Goal: Information Seeking & Learning: Learn about a topic

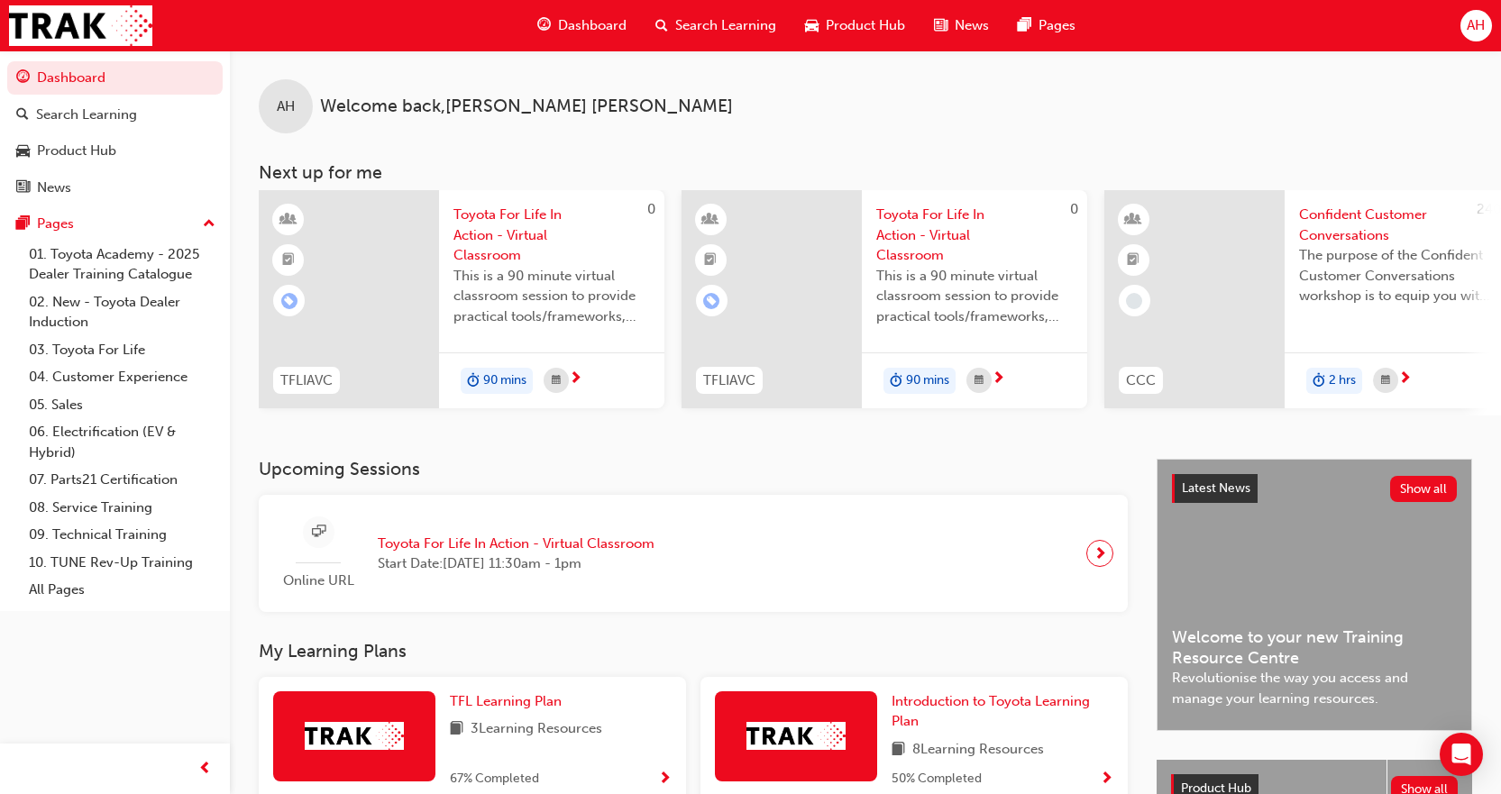
click at [700, 24] on span "Search Learning" at bounding box center [725, 25] width 101 height 21
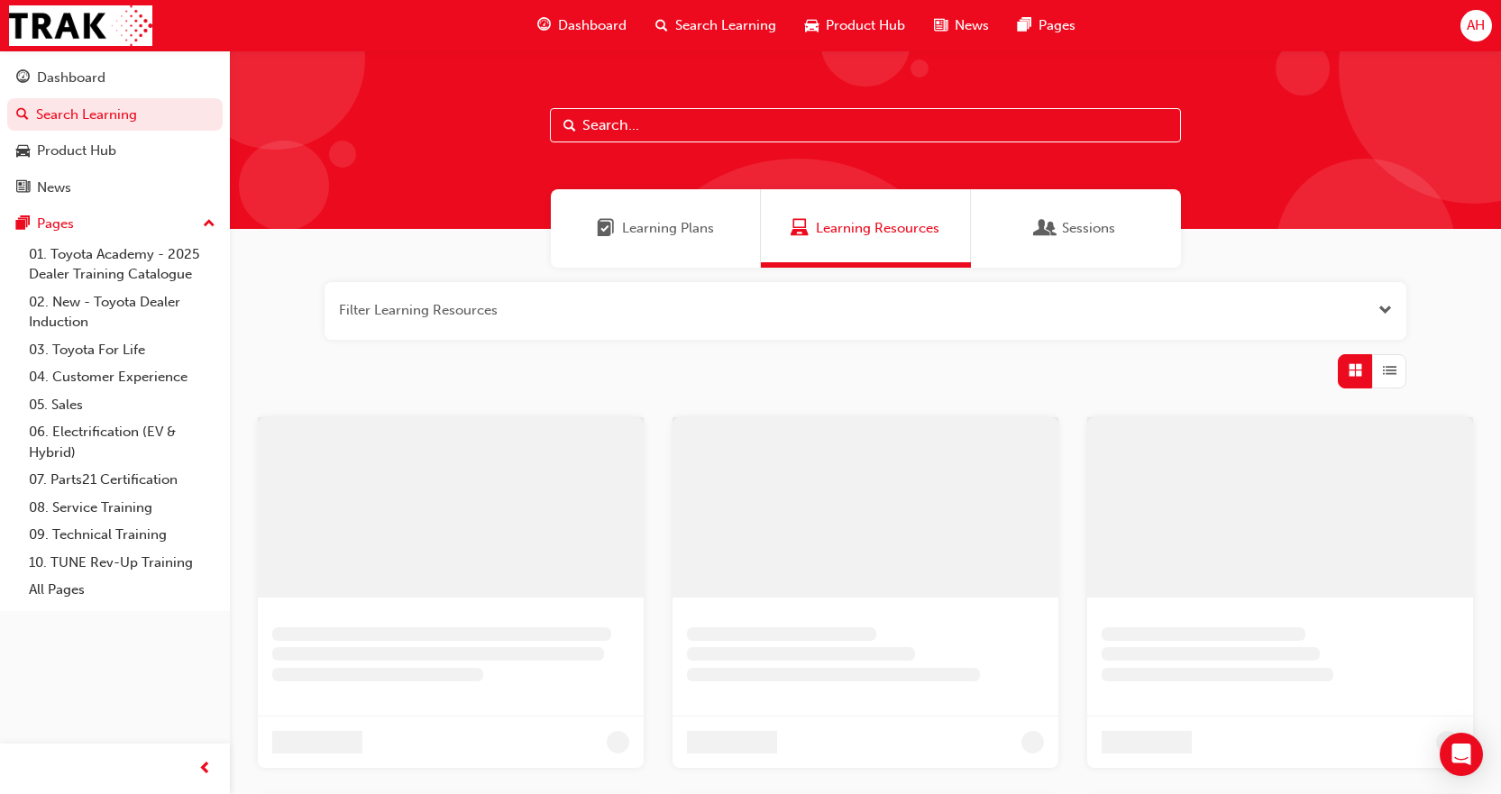
click at [774, 105] on div at bounding box center [865, 139] width 1271 height 178
drag, startPoint x: 764, startPoint y: 119, endPoint x: 756, endPoint y: 112, distance: 10.2
click at [762, 118] on input "text" at bounding box center [865, 125] width 631 height 34
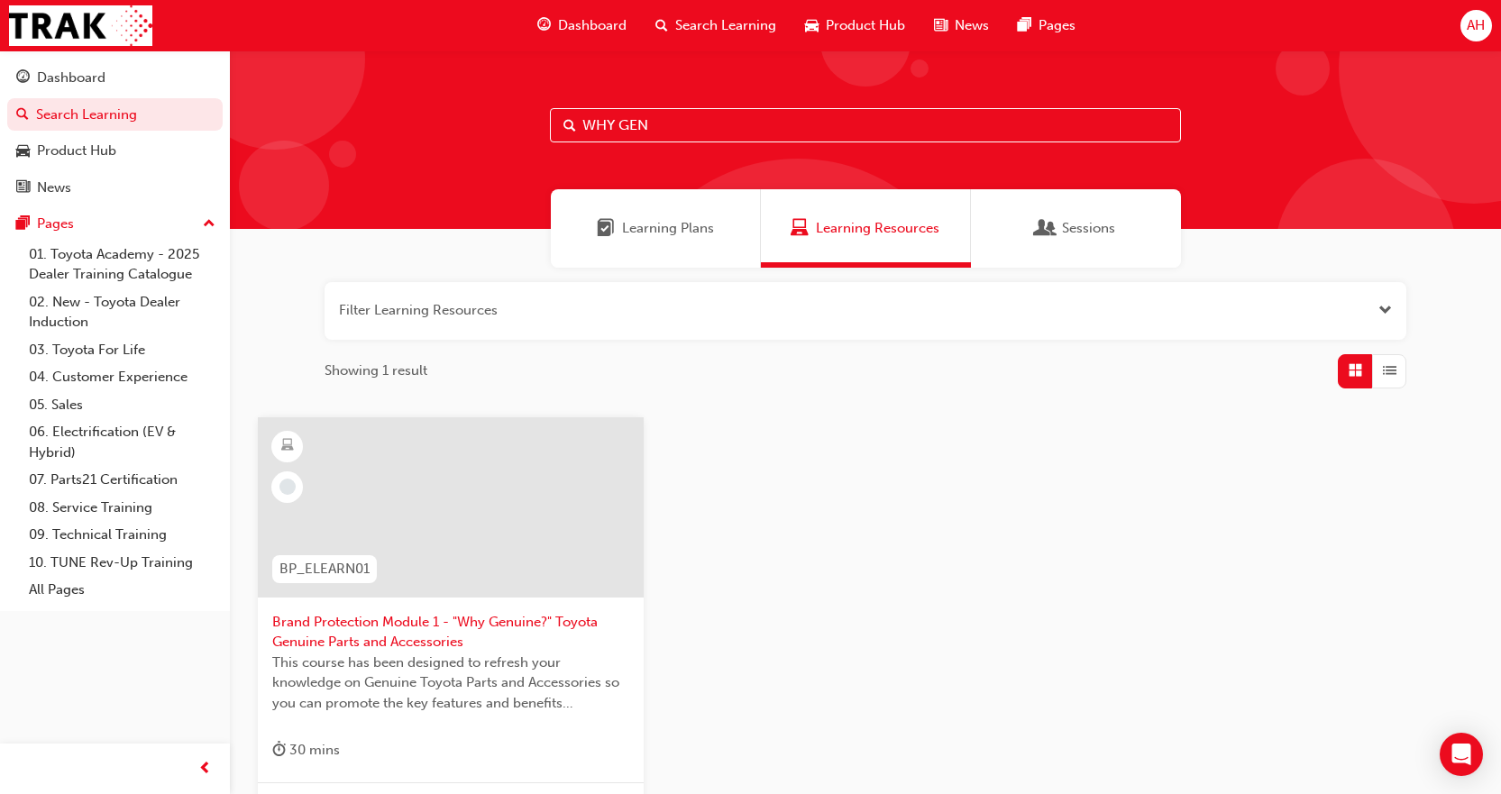
type input "WHY GEN"
click at [480, 618] on span "Brand Protection Module 1 - "Why Genuine?" Toyota Genuine Parts and Accessories" at bounding box center [450, 632] width 357 height 41
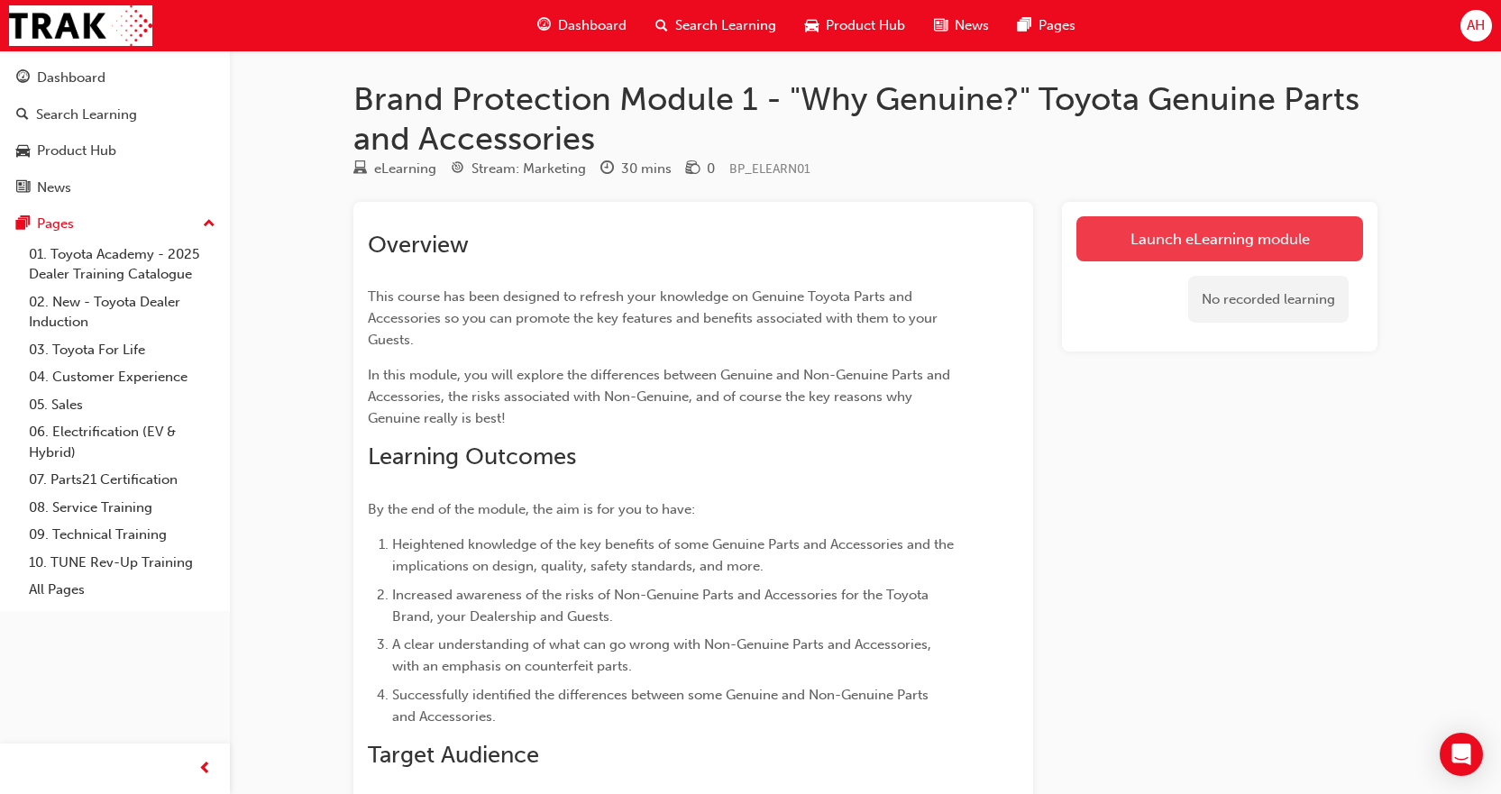
click at [1284, 233] on link "Launch eLearning module" at bounding box center [1219, 238] width 287 height 45
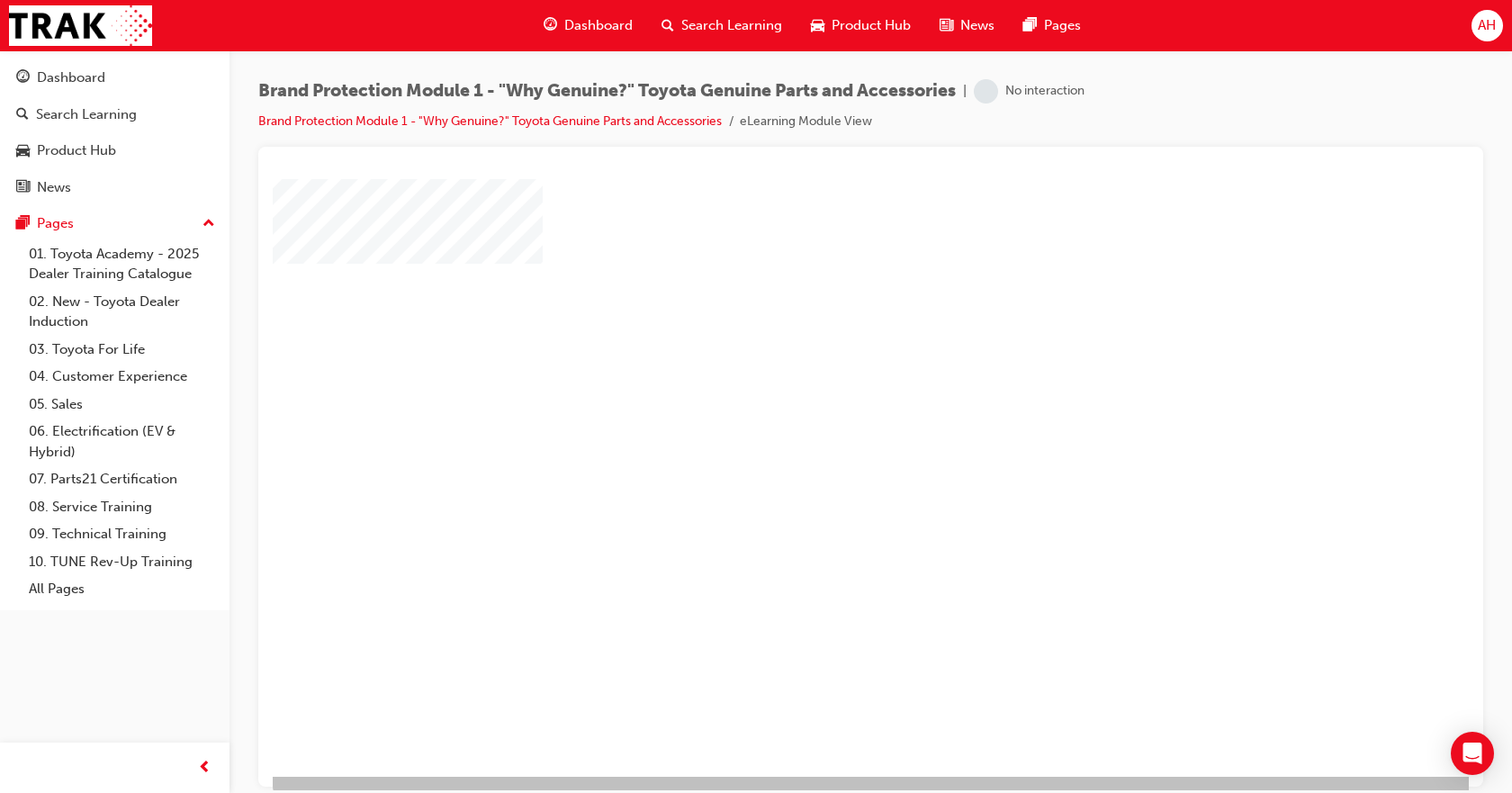
scroll to position [78, 0]
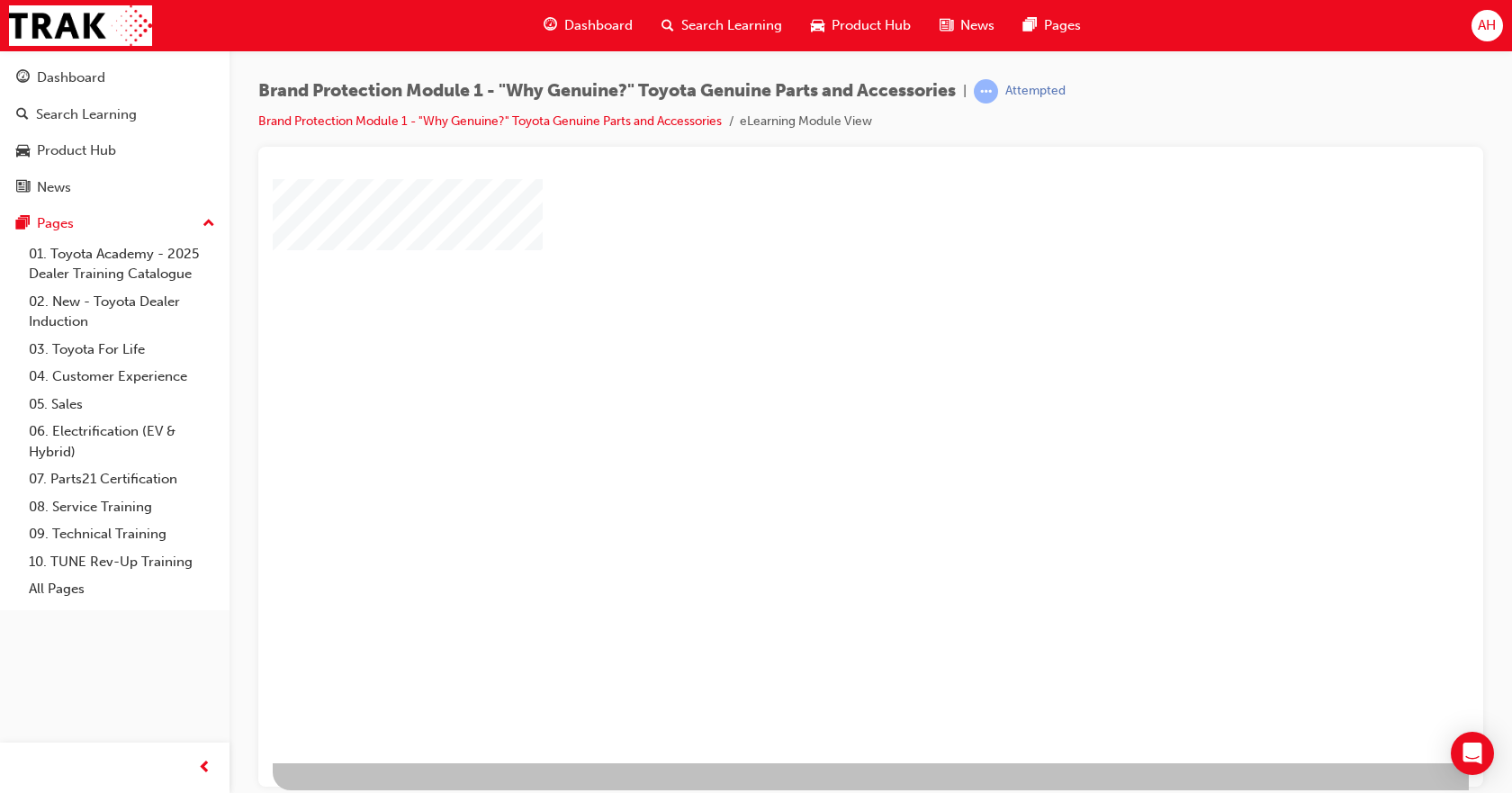
click at [819, 369] on div "play" at bounding box center [819, 369] width 0 height 0
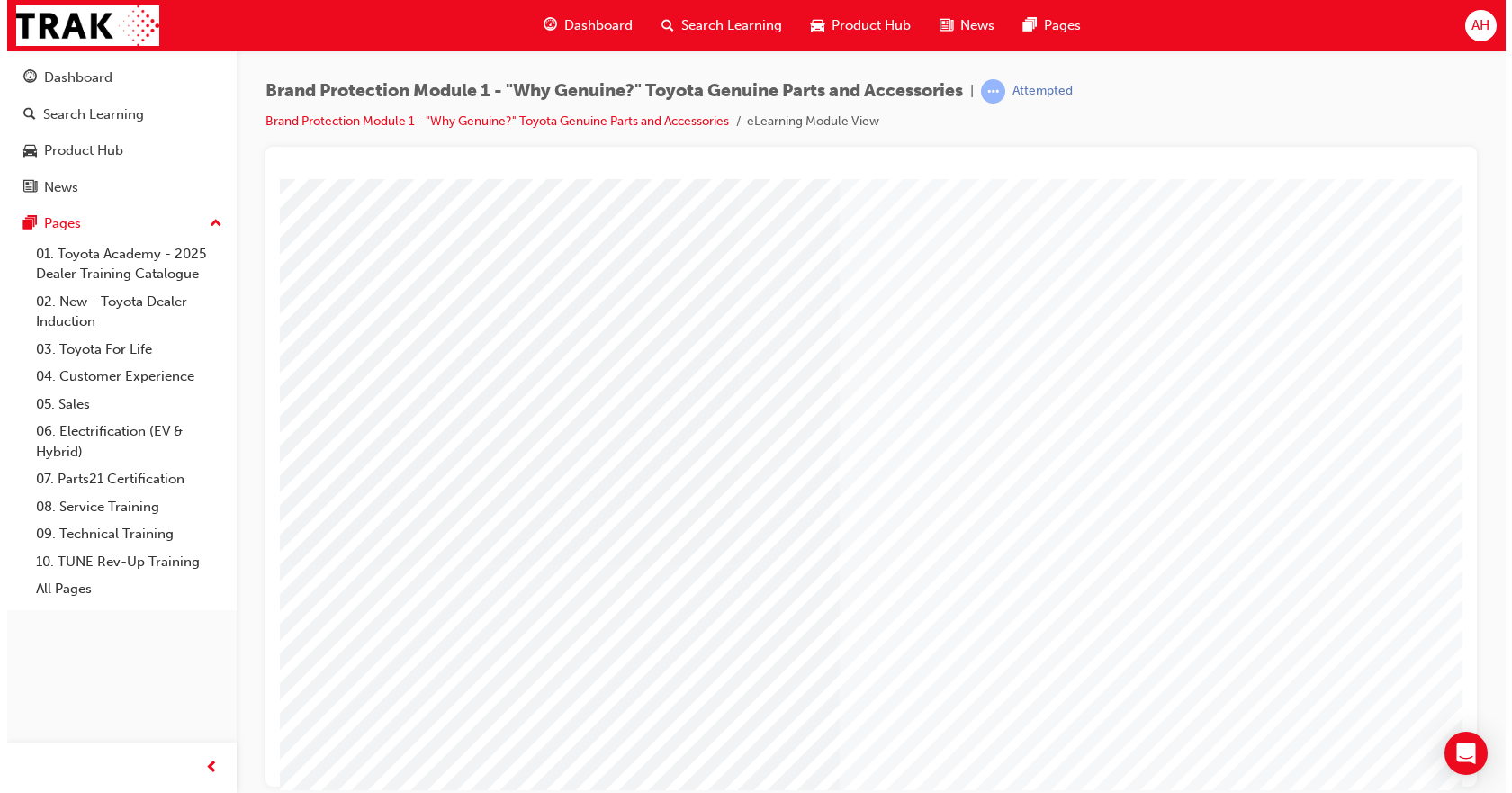
scroll to position [27, 0]
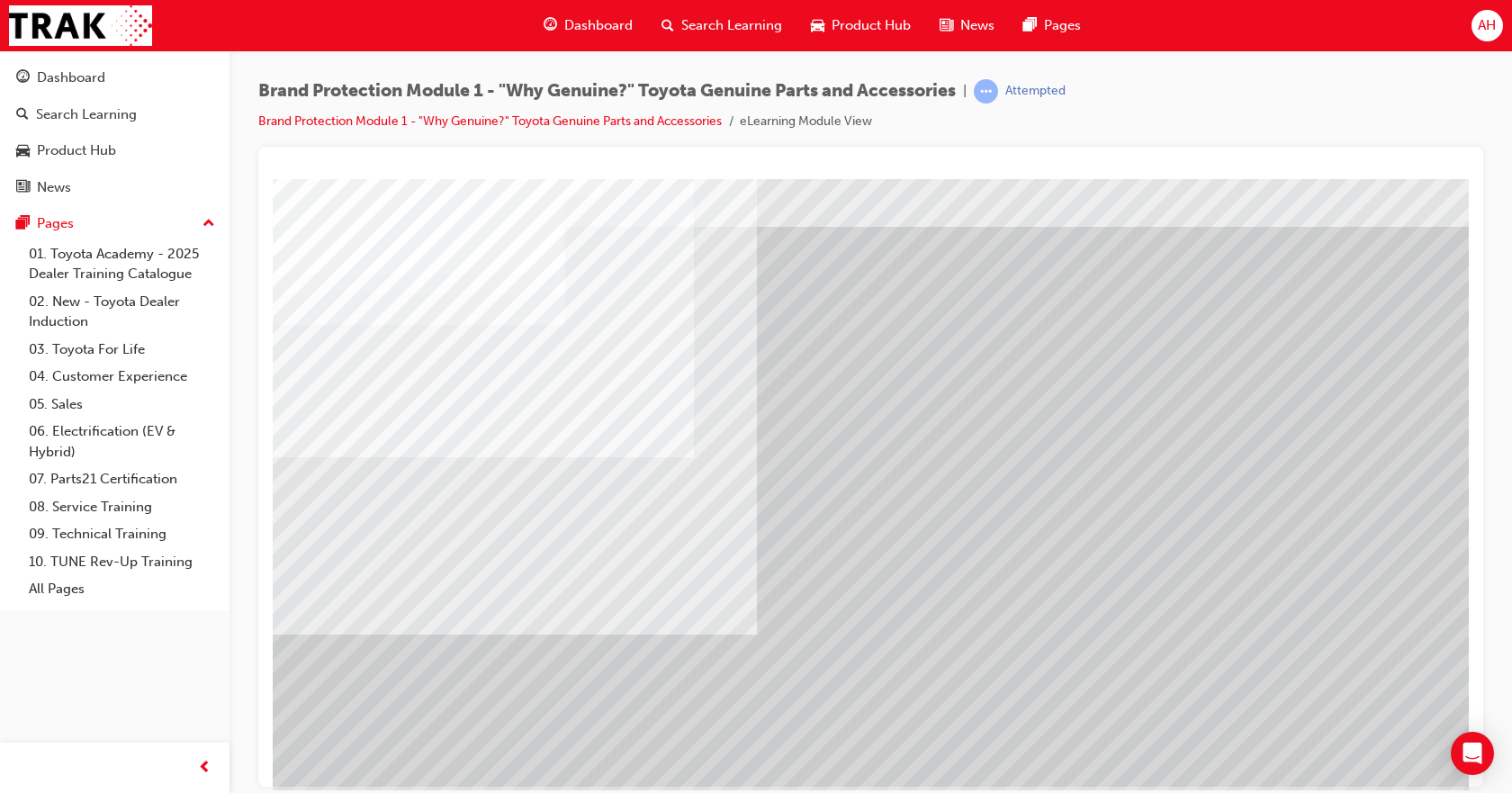
scroll to position [78, 0]
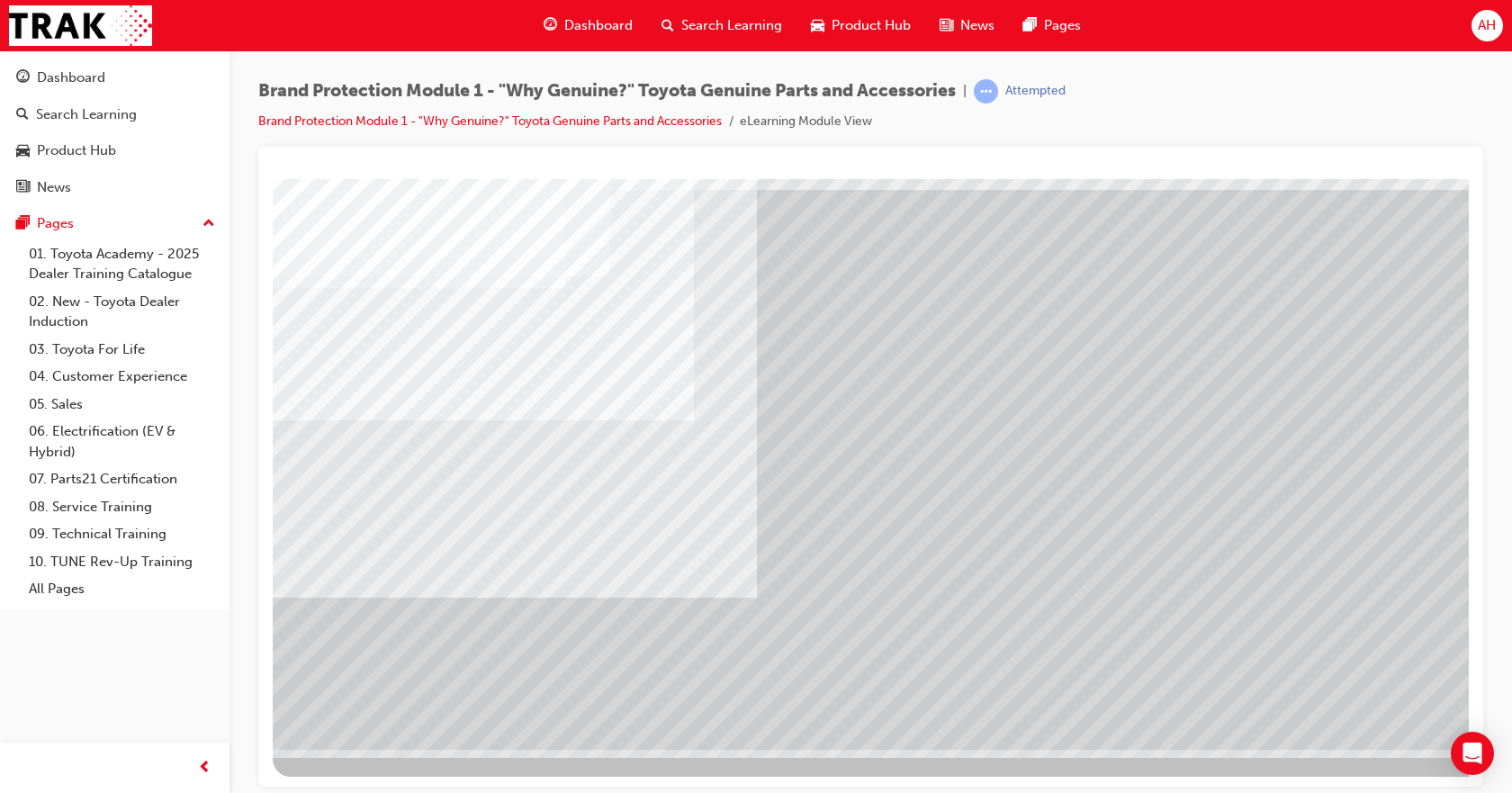
drag, startPoint x: 1361, startPoint y: 655, endPoint x: 1380, endPoint y: 707, distance: 55.4
click at [1378, 703] on div "Navigation" at bounding box center [885, 424] width 1224 height 648
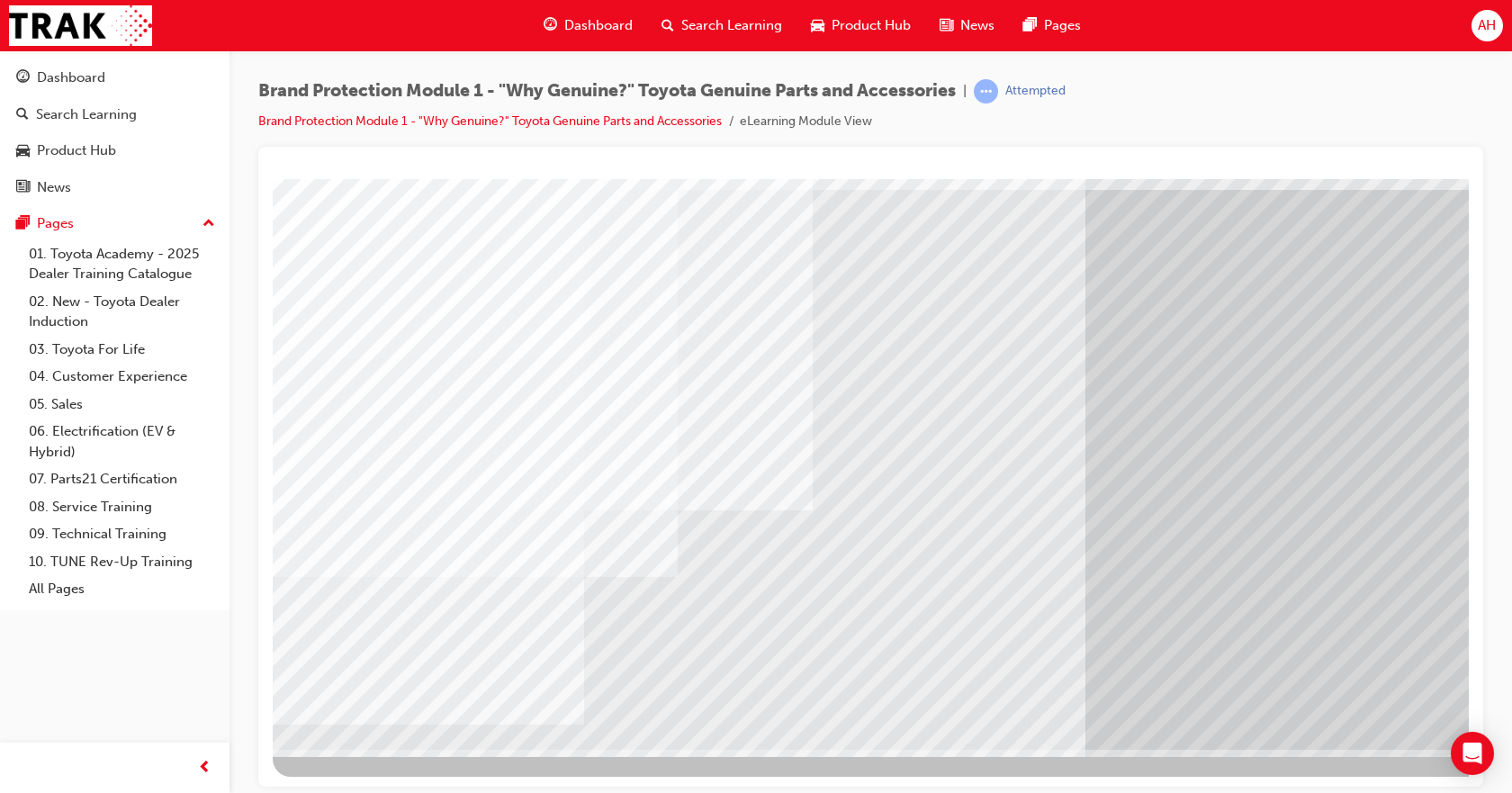
scroll to position [0, 0]
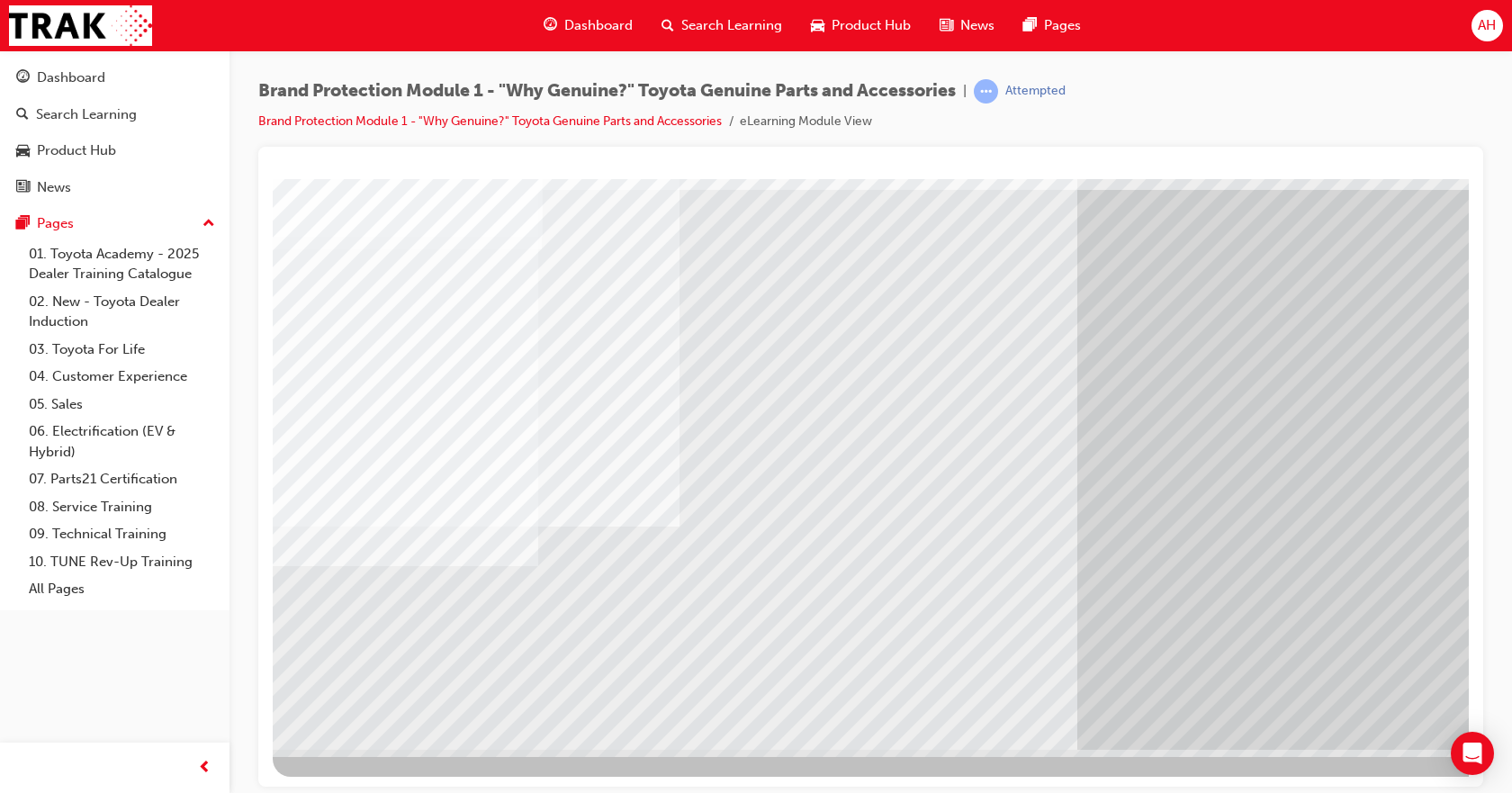
drag, startPoint x: 1160, startPoint y: 232, endPoint x: 1169, endPoint y: 237, distance: 10.3
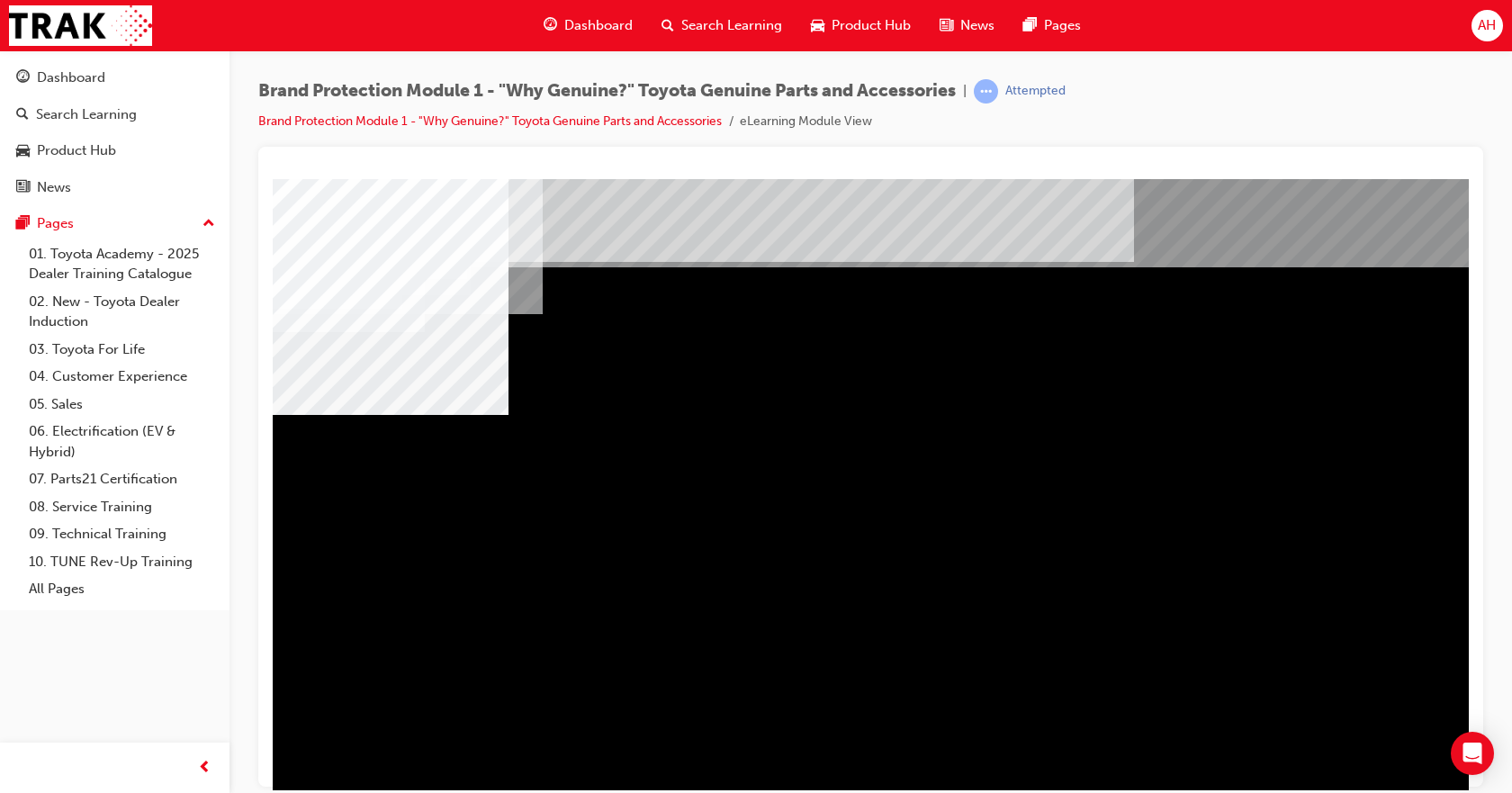
drag, startPoint x: 442, startPoint y: 502, endPoint x: 456, endPoint y: 499, distance: 14.3
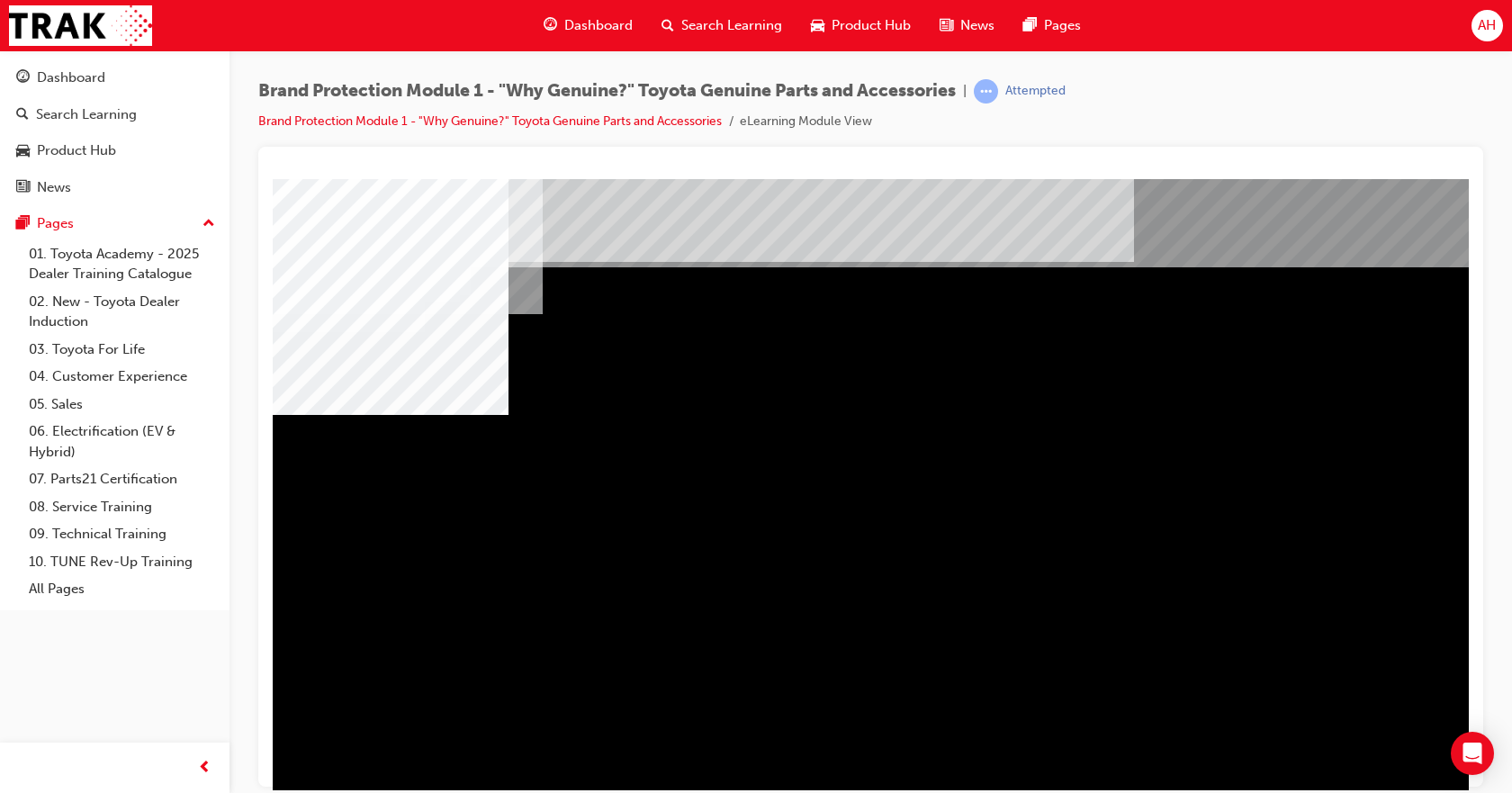
drag, startPoint x: 625, startPoint y: 532, endPoint x: 927, endPoint y: 498, distance: 303.9
click at [625, 524] on div "multistate" at bounding box center [885, 501] width 1224 height 648
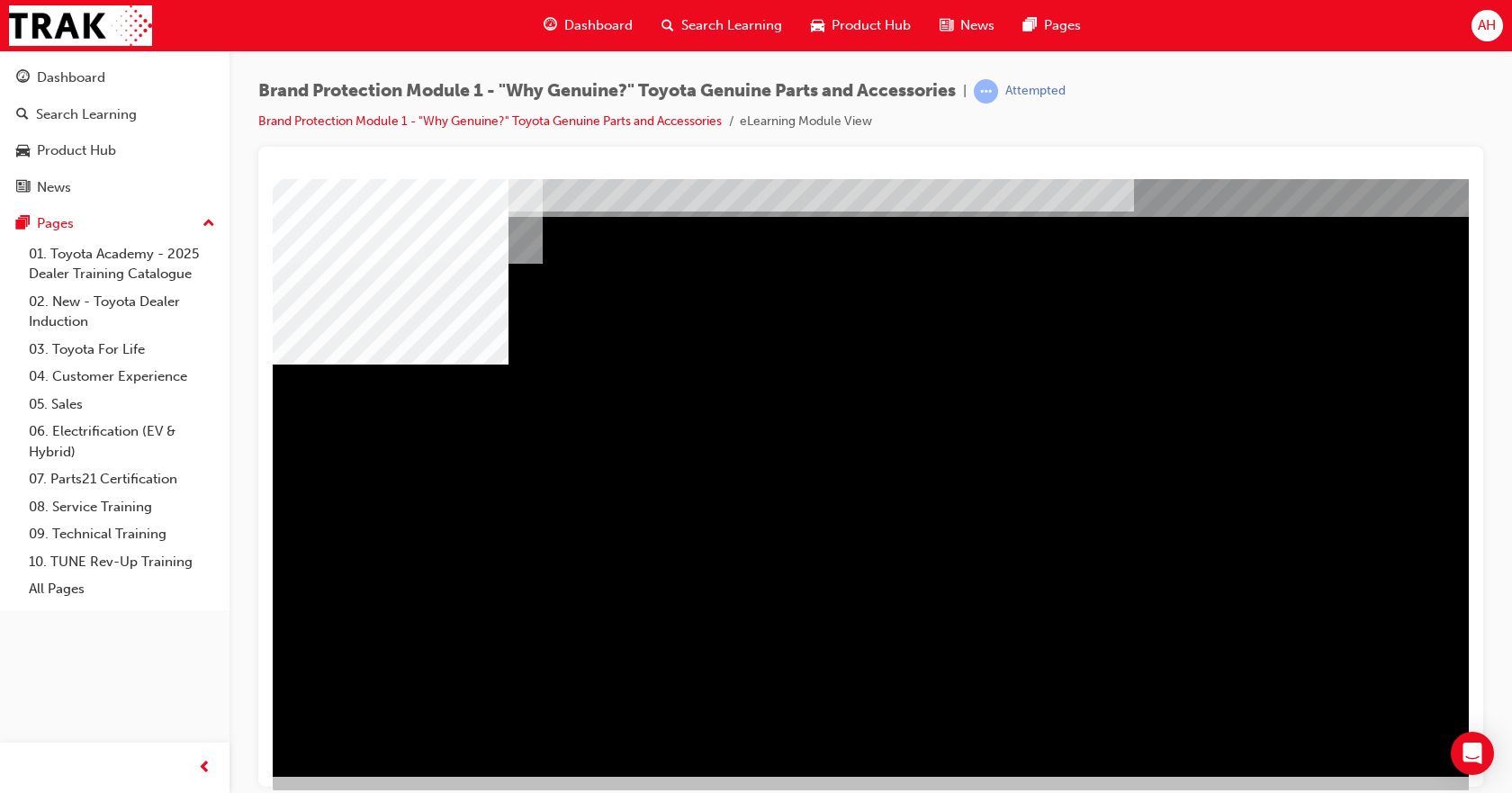
scroll to position [78, 0]
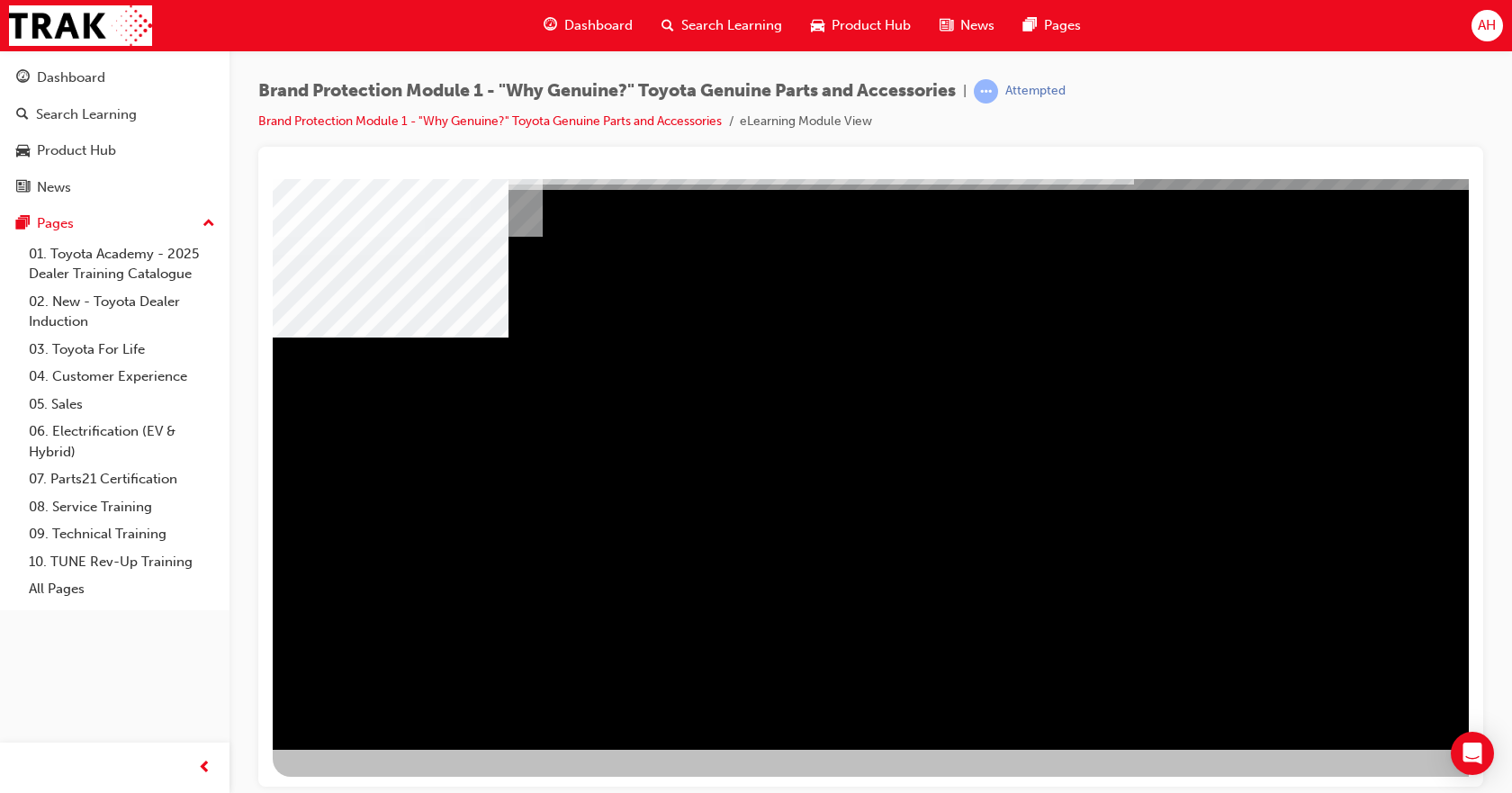
drag, startPoint x: 662, startPoint y: 441, endPoint x: 717, endPoint y: 456, distance: 57.0
click at [1370, 686] on div "multistate" at bounding box center [885, 424] width 1224 height 648
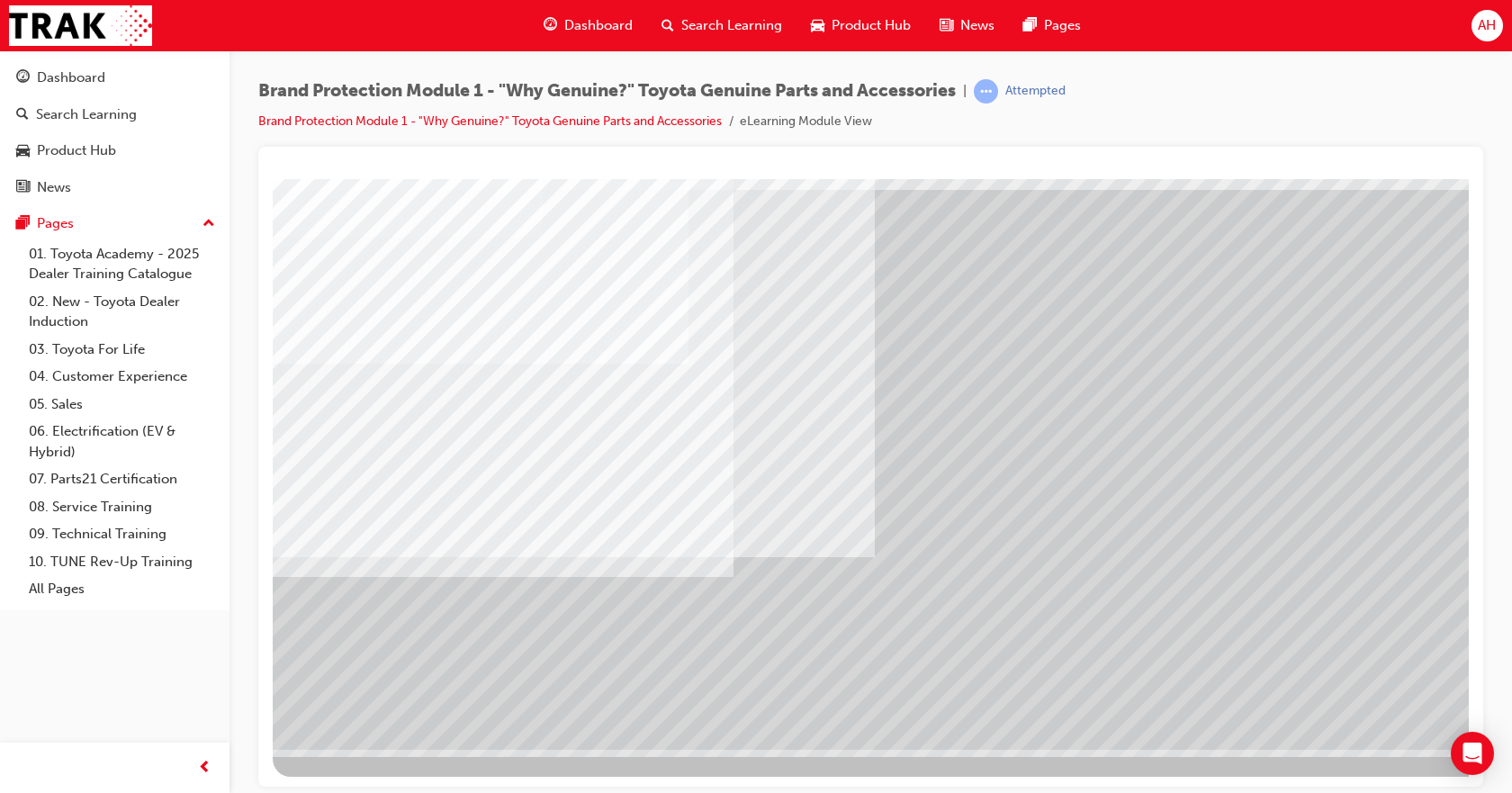
drag, startPoint x: 1242, startPoint y: 636, endPoint x: 1242, endPoint y: 653, distance: 17.0
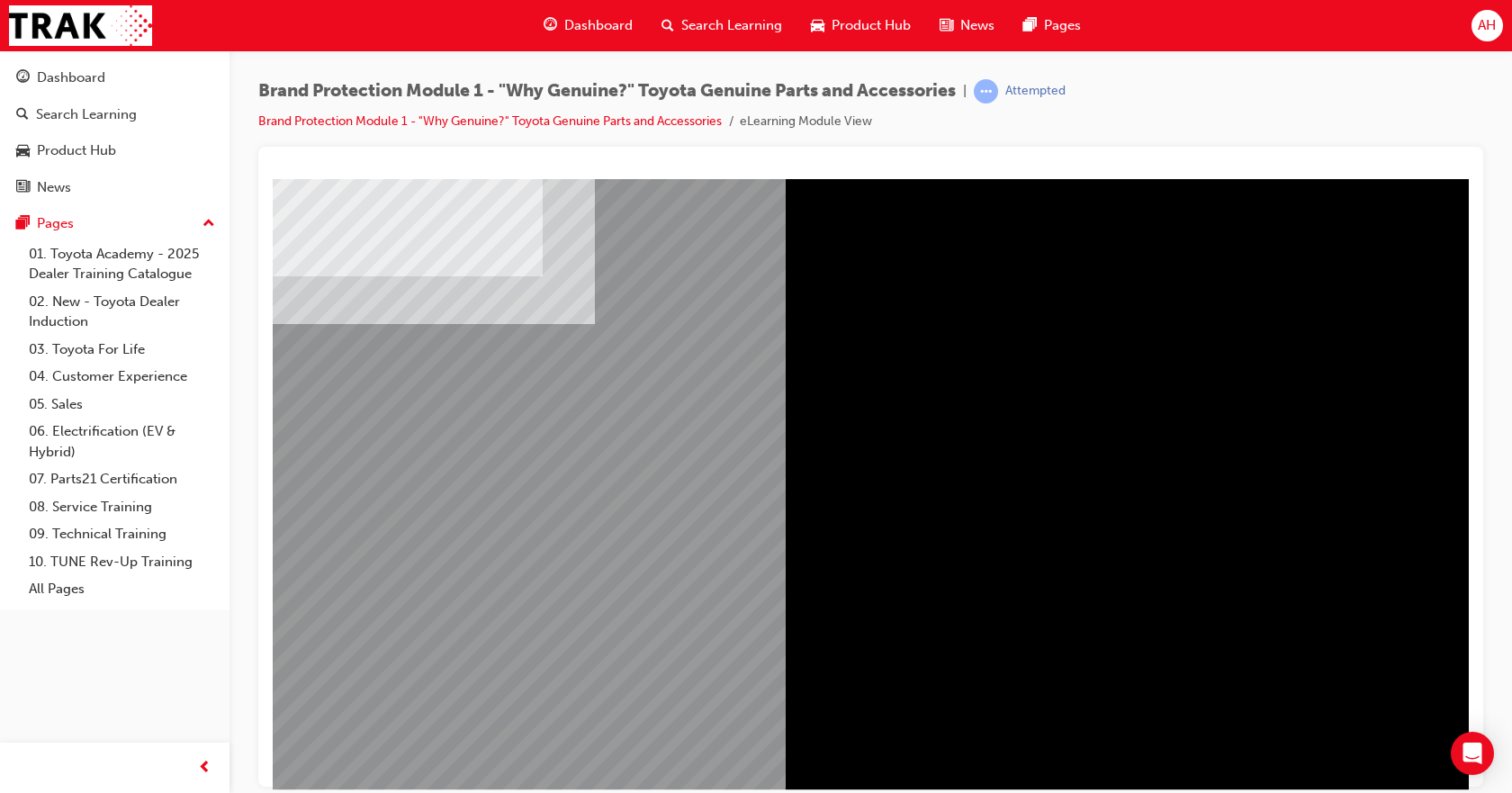
scroll to position [0, 0]
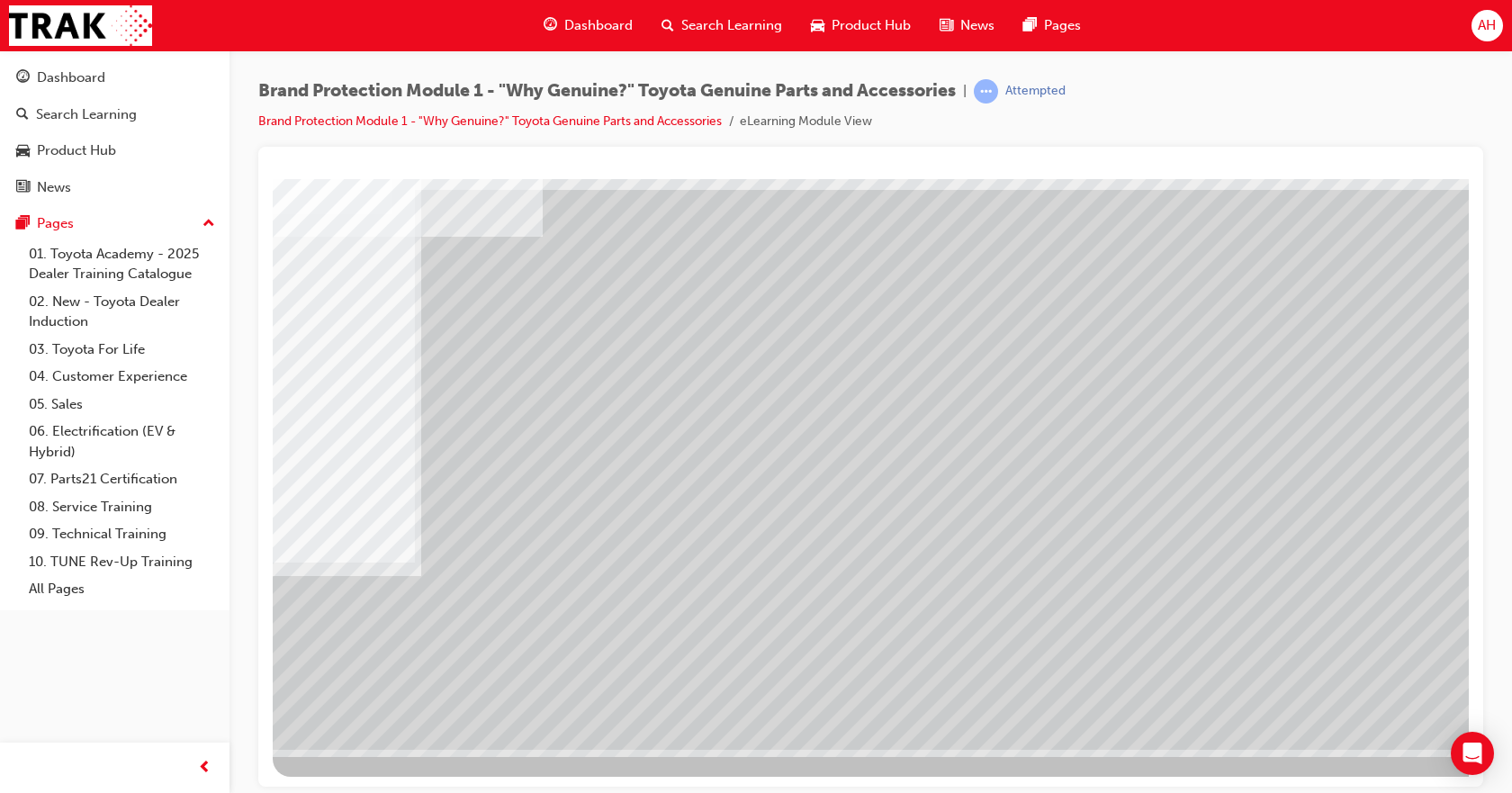
drag, startPoint x: 1157, startPoint y: 427, endPoint x: 1174, endPoint y: 422, distance: 17.7
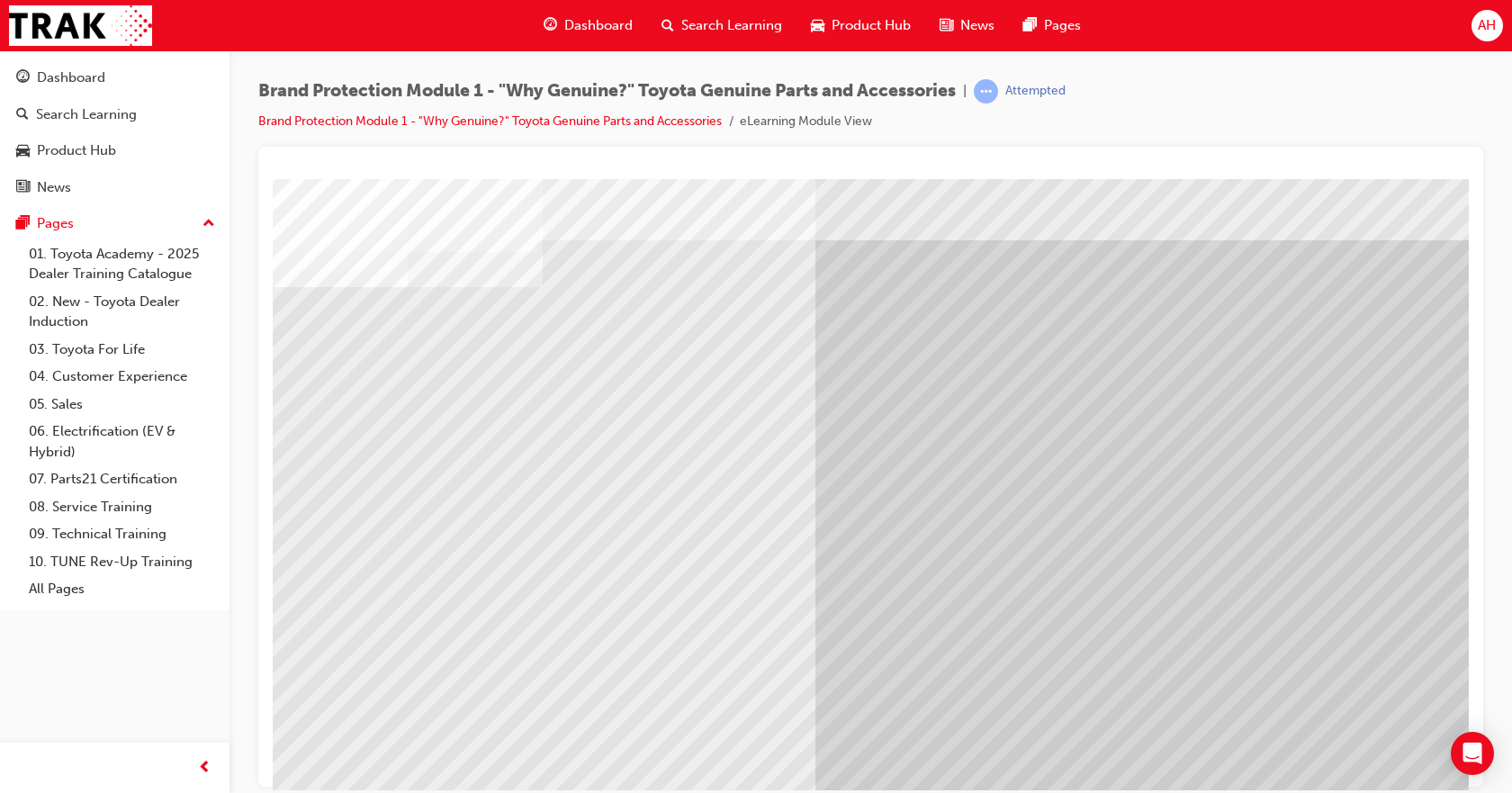
scroll to position [0, 0]
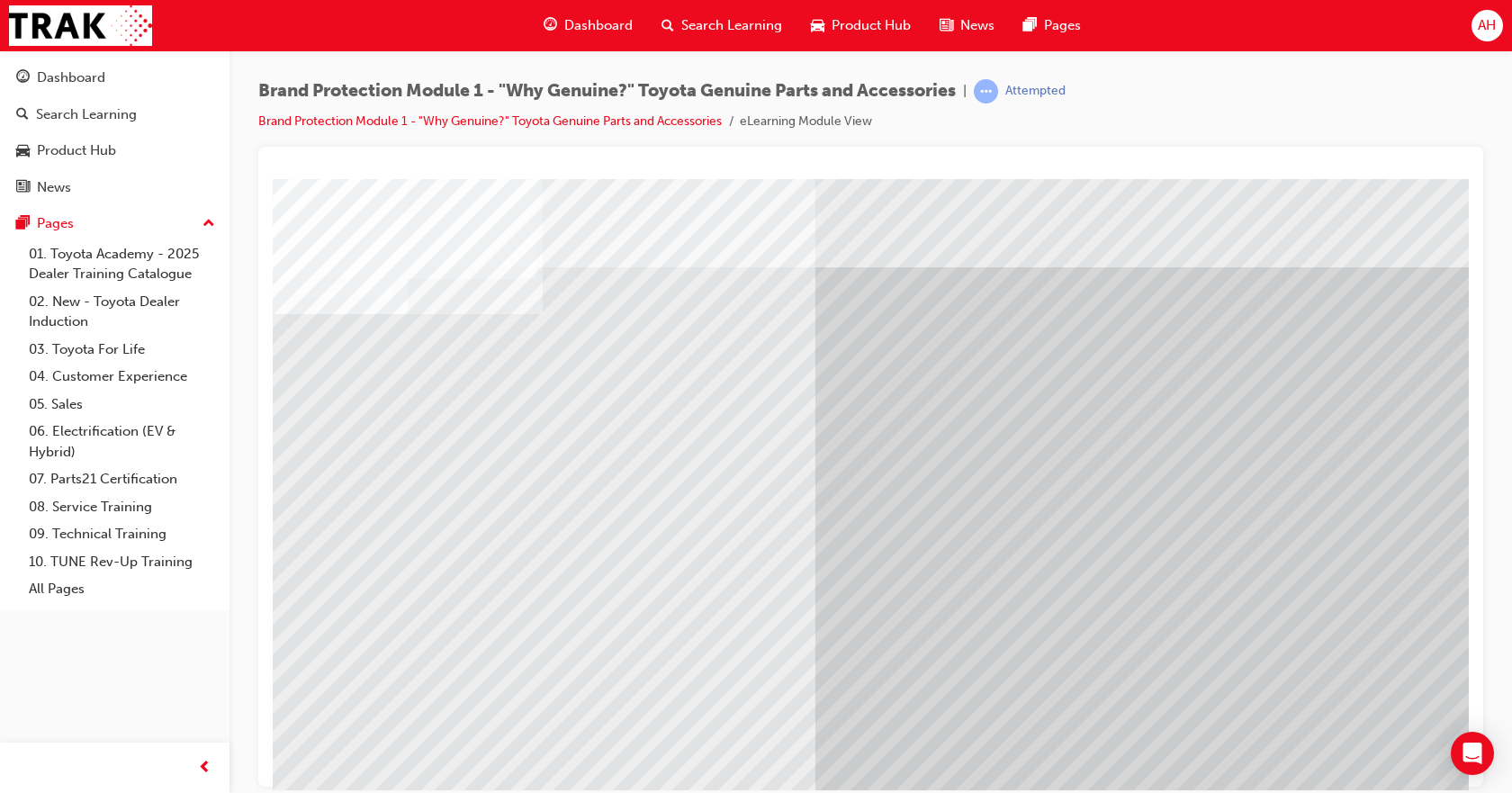
drag, startPoint x: 573, startPoint y: 447, endPoint x: 523, endPoint y: 446, distance: 50.0
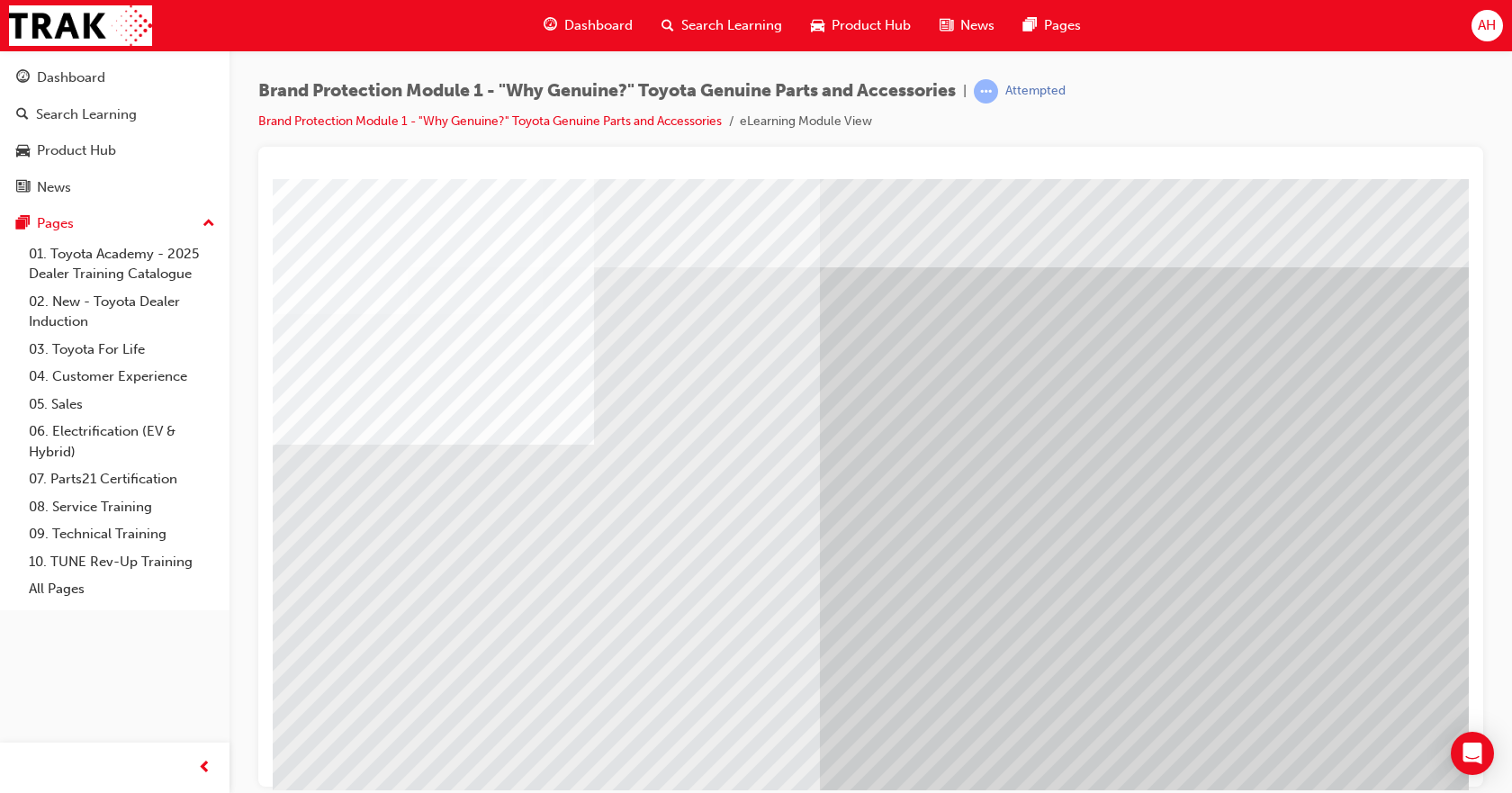
drag, startPoint x: 1165, startPoint y: 490, endPoint x: 1251, endPoint y: 488, distance: 86.0
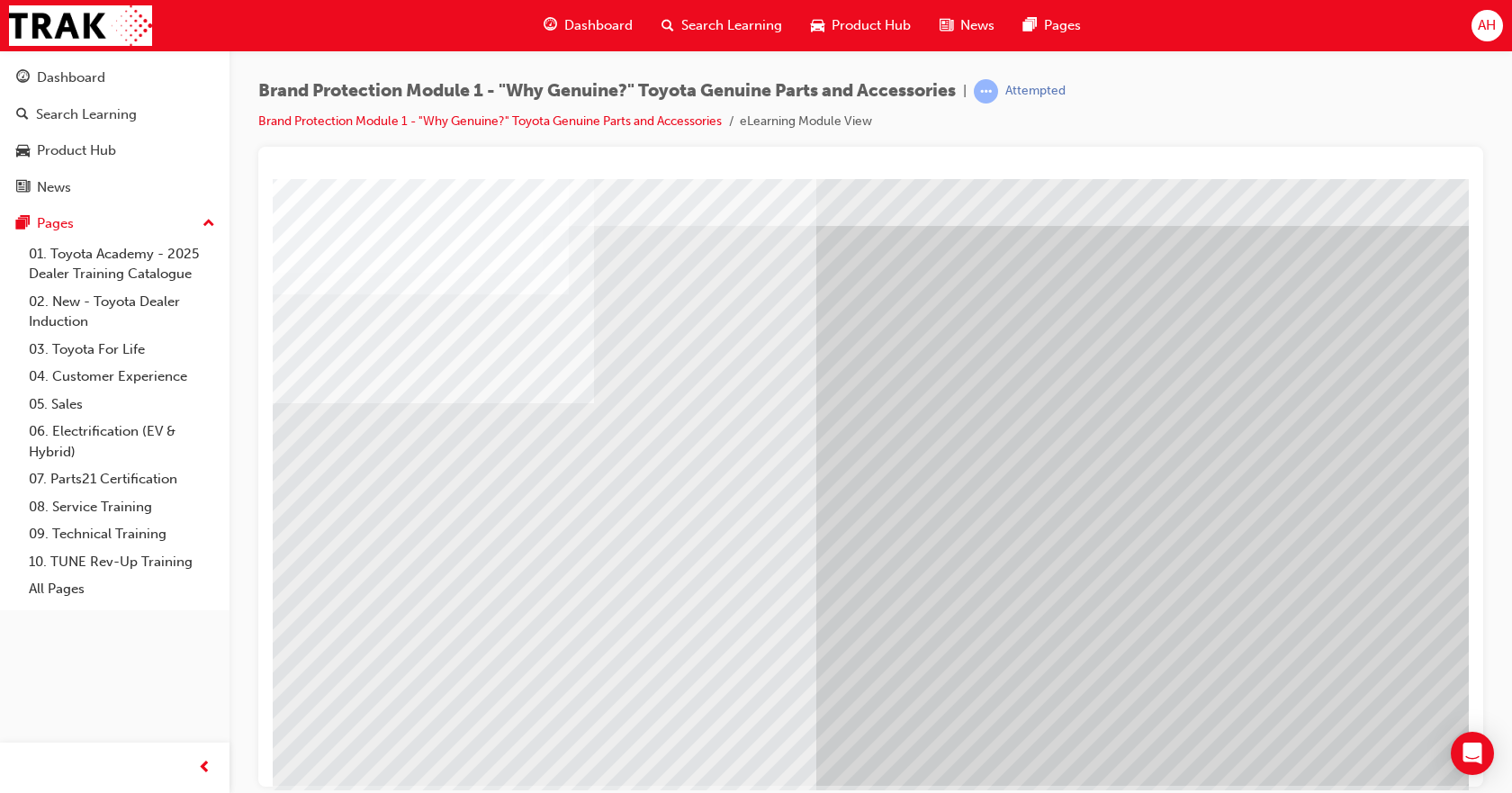
scroll to position [78, 0]
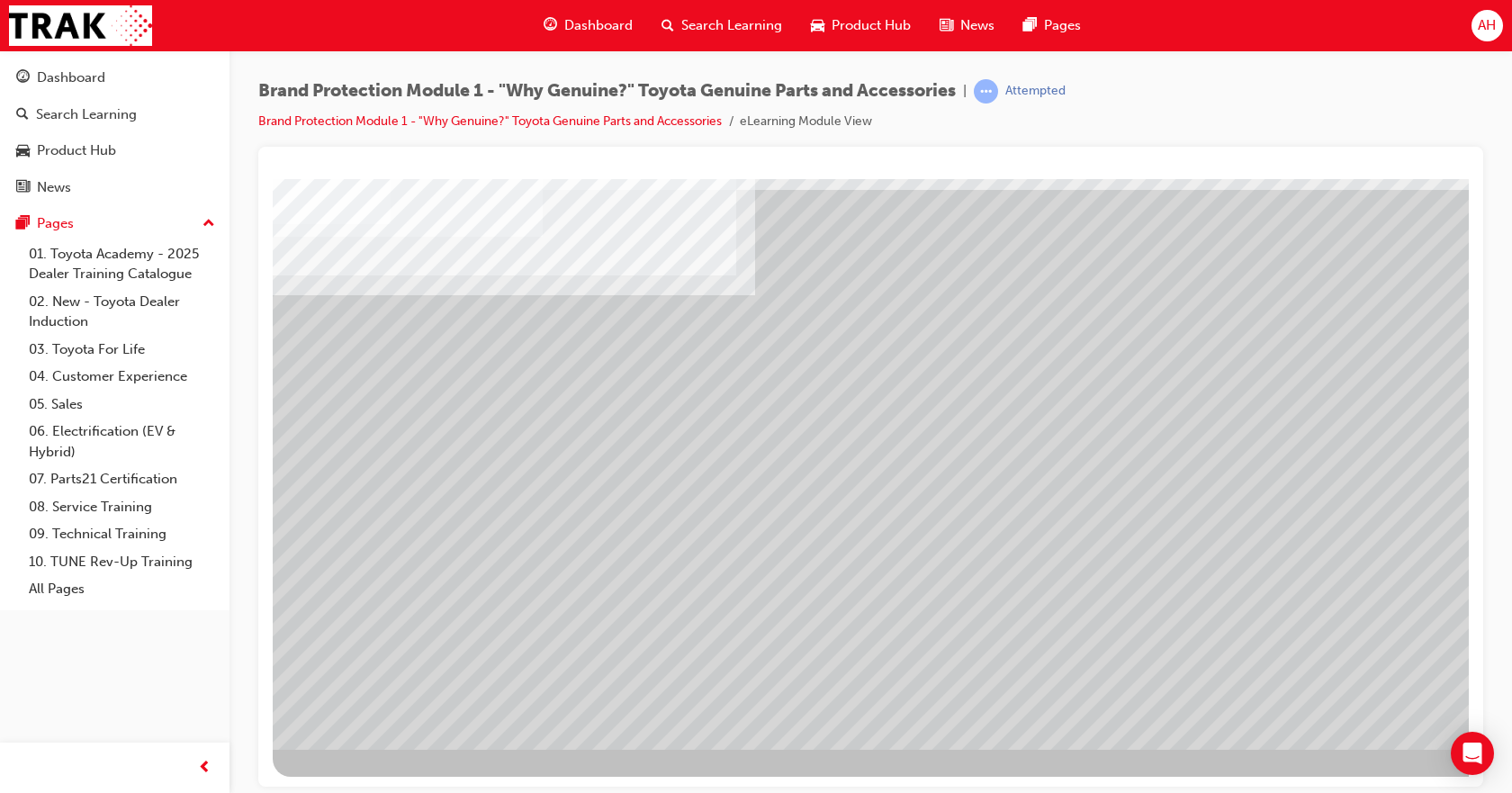
scroll to position [0, 0]
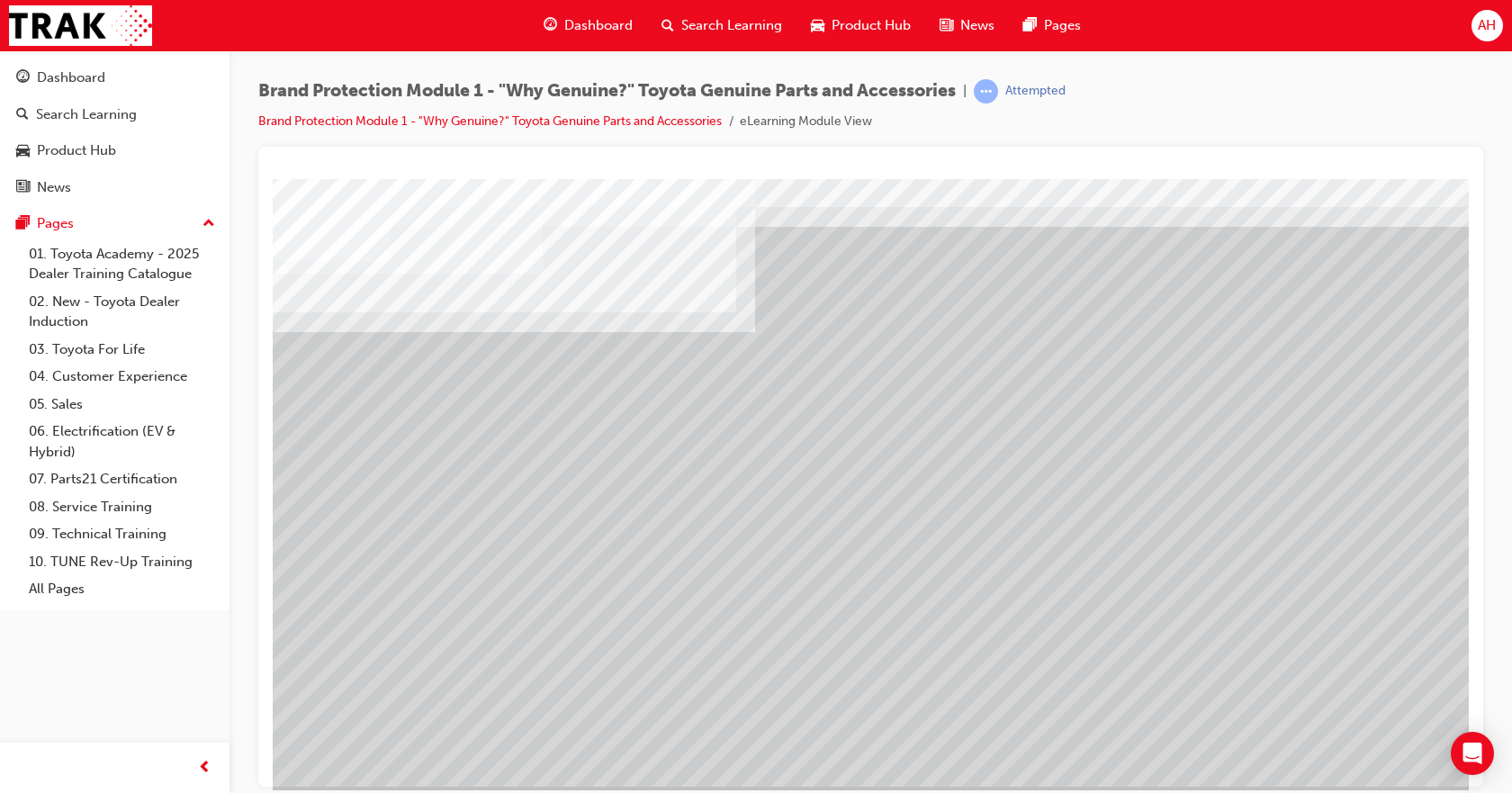
scroll to position [78, 0]
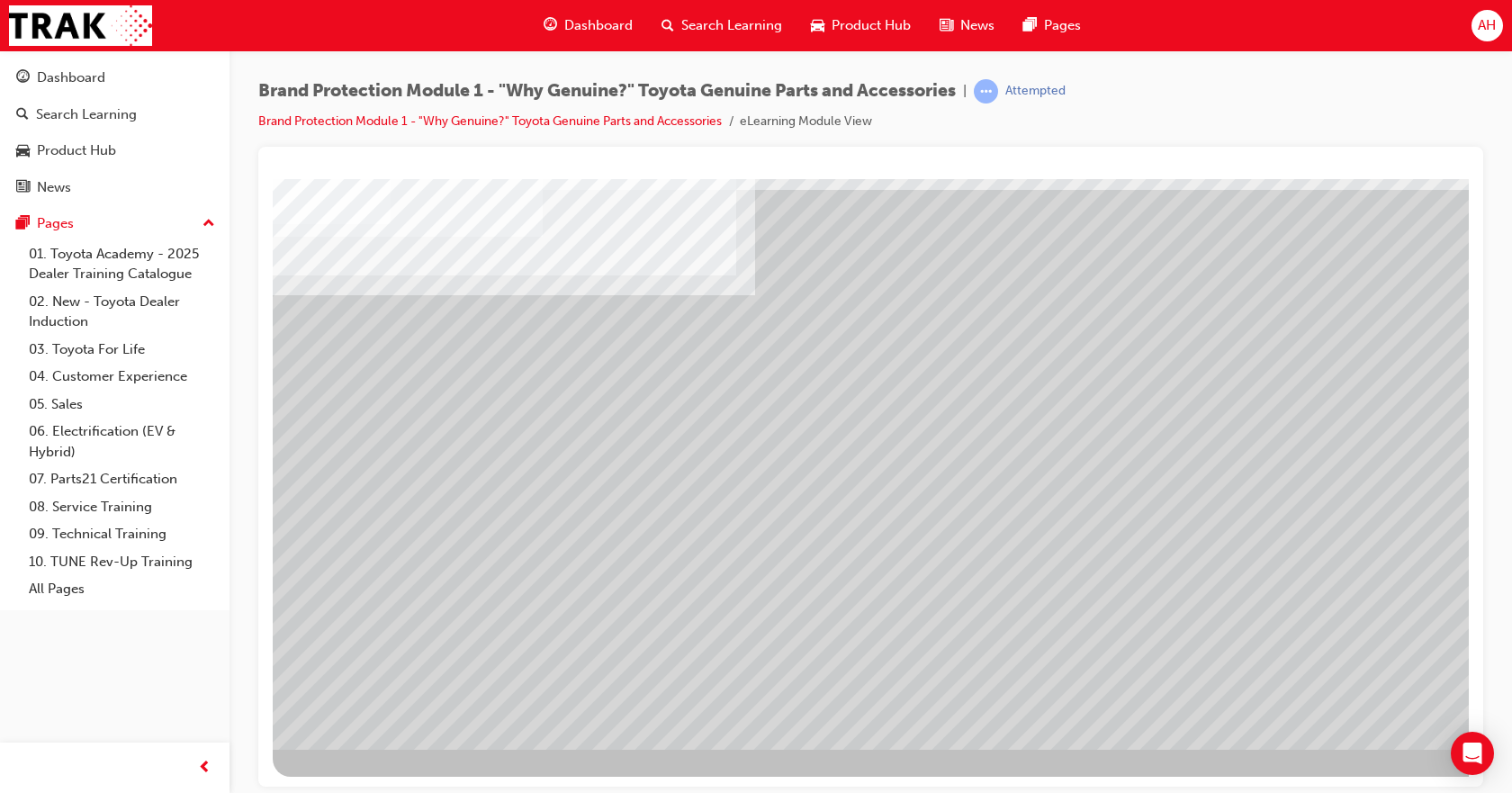
drag, startPoint x: 1371, startPoint y: 375, endPoint x: 1364, endPoint y: 524, distance: 149.2
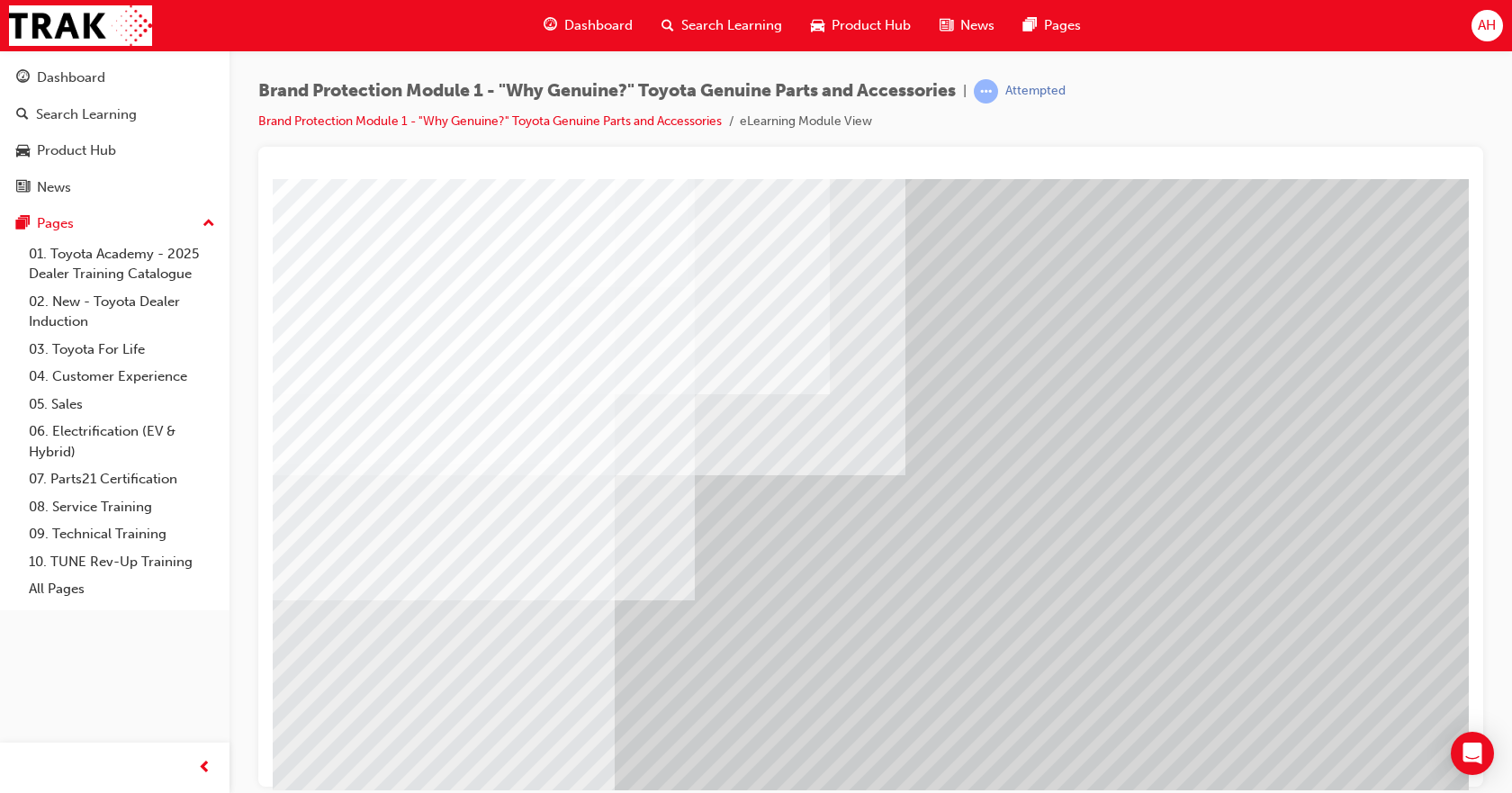
scroll to position [0, 0]
drag, startPoint x: 1077, startPoint y: 336, endPoint x: 1089, endPoint y: 361, distance: 27.7
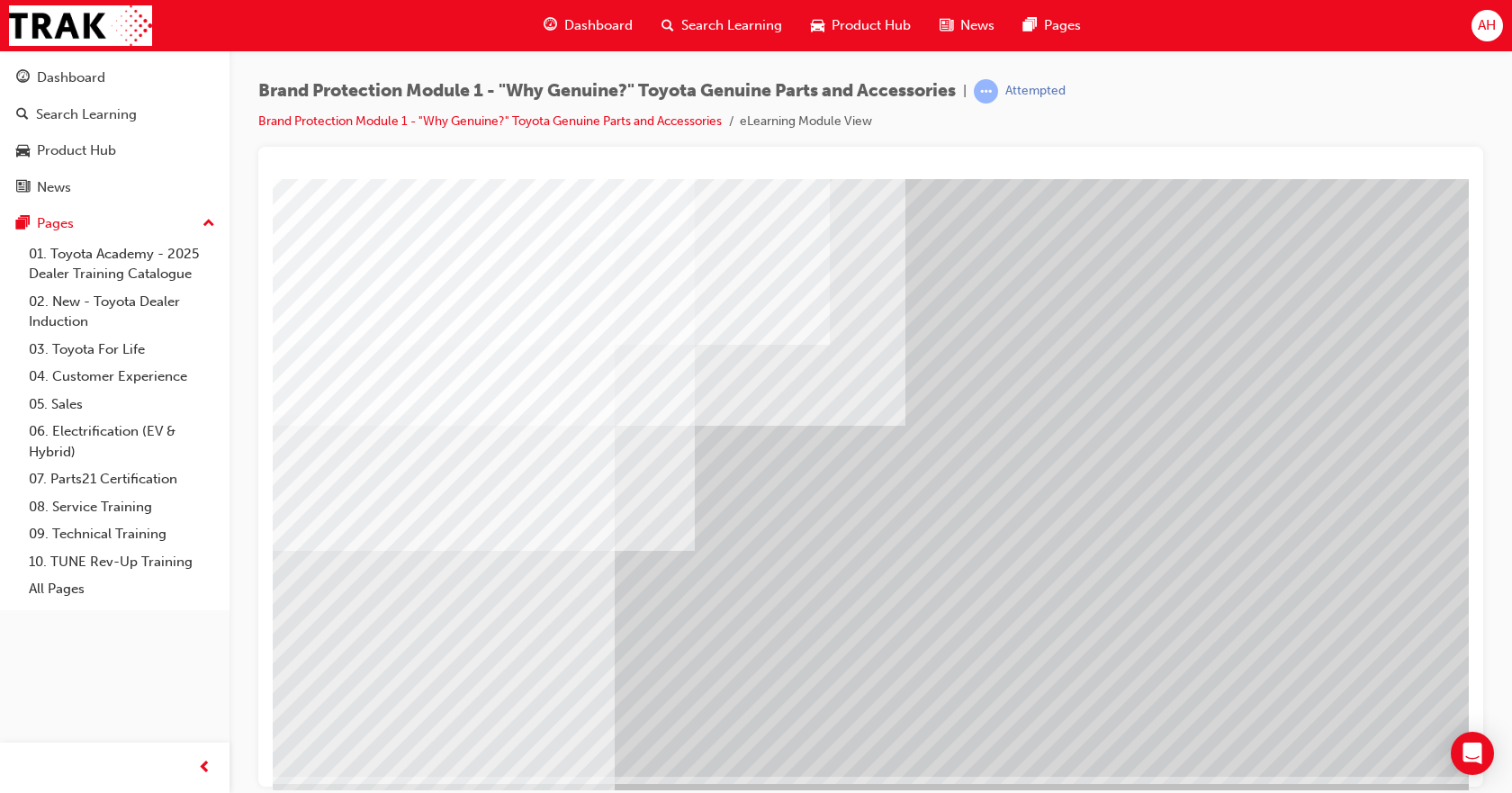
scroll to position [78, 0]
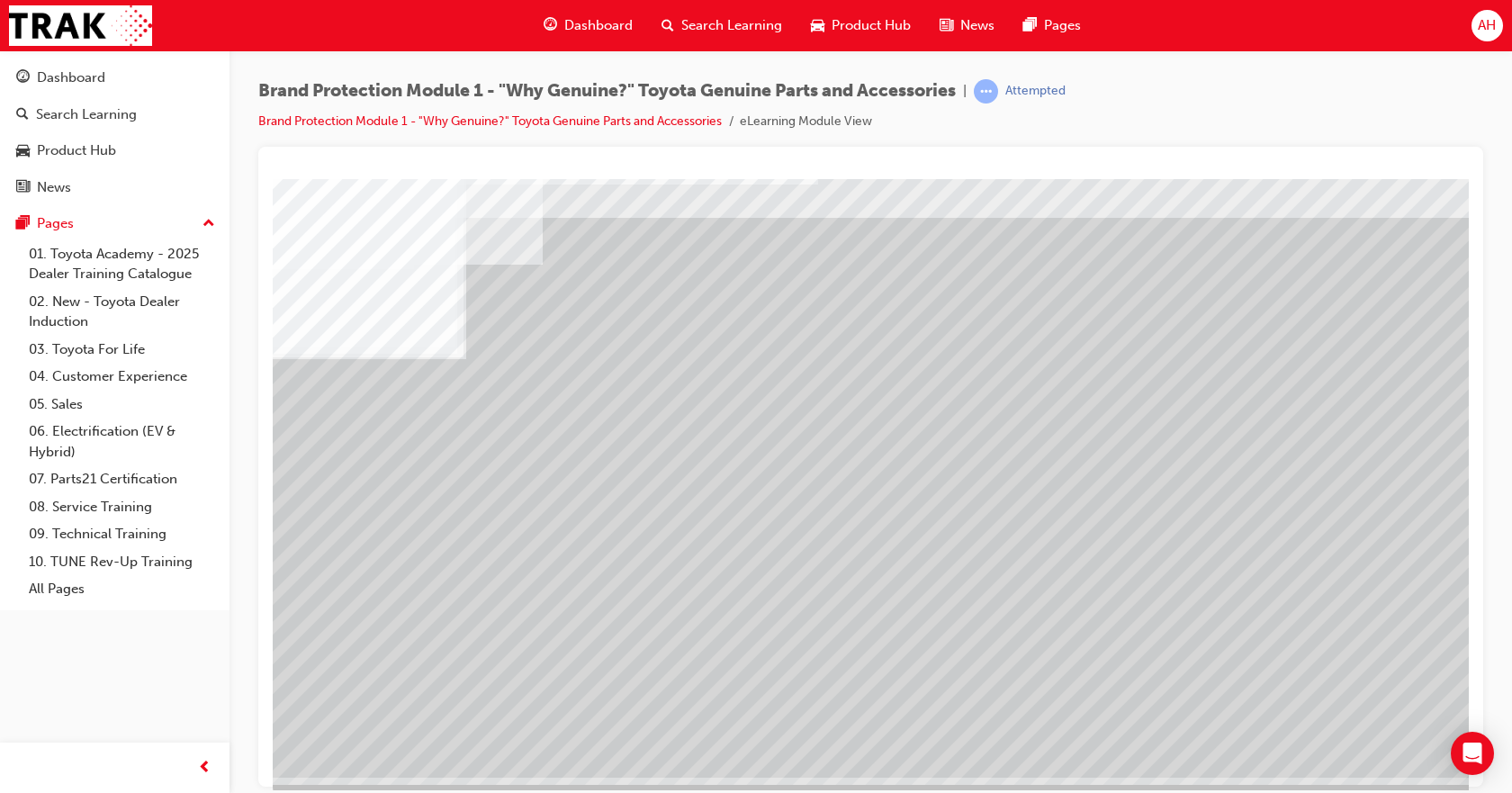
scroll to position [78, 0]
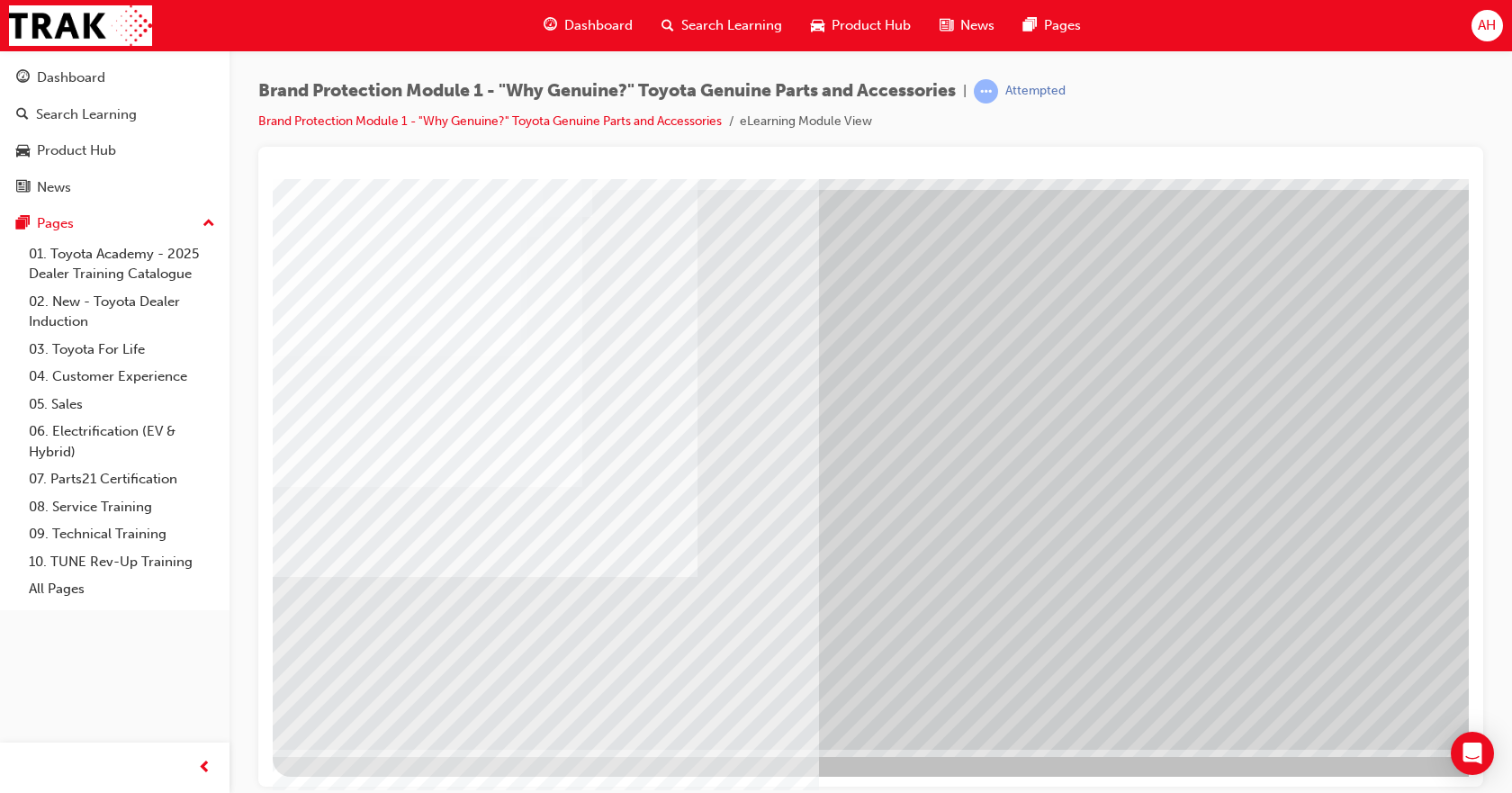
scroll to position [0, 0]
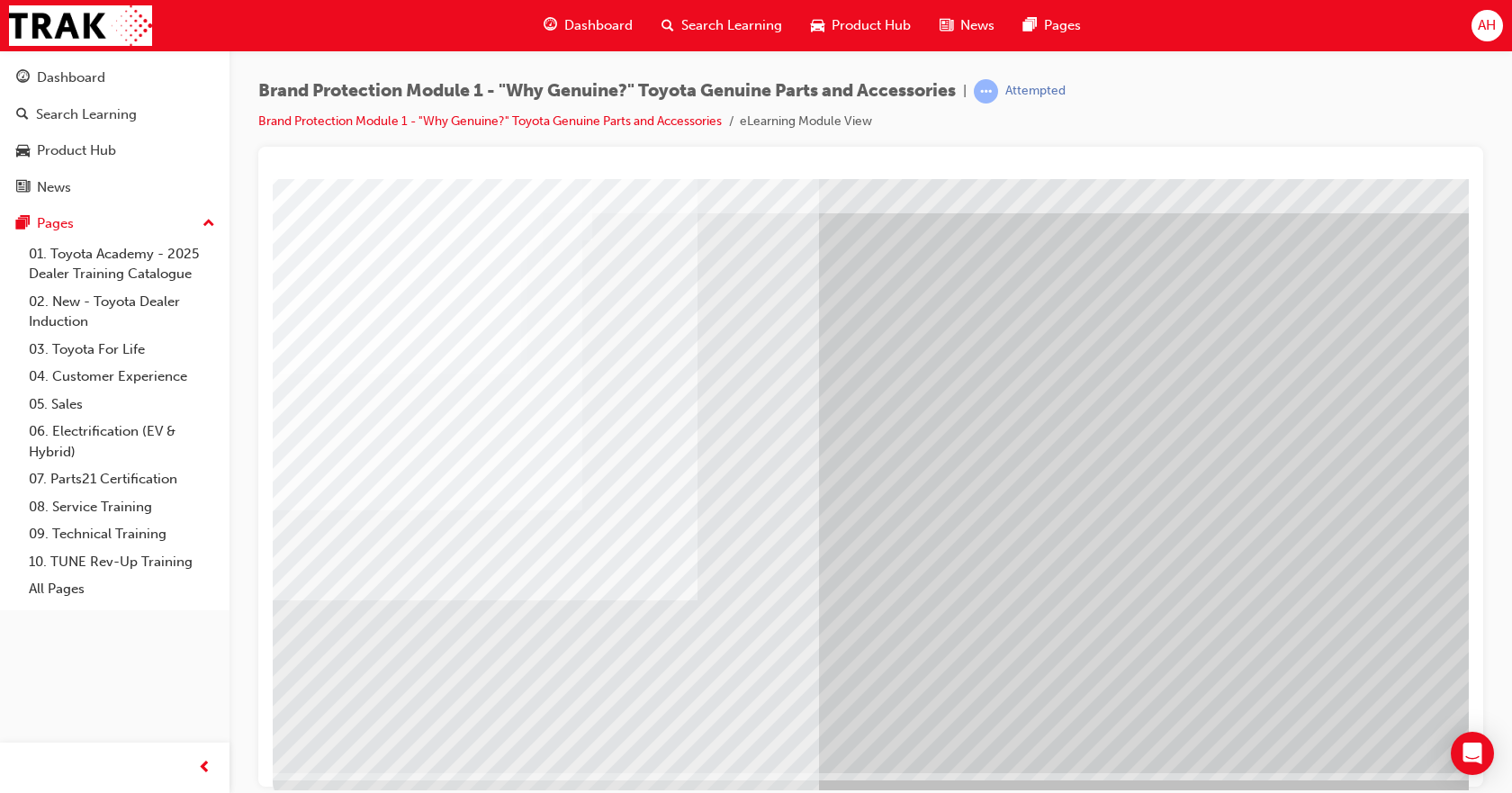
scroll to position [78, 0]
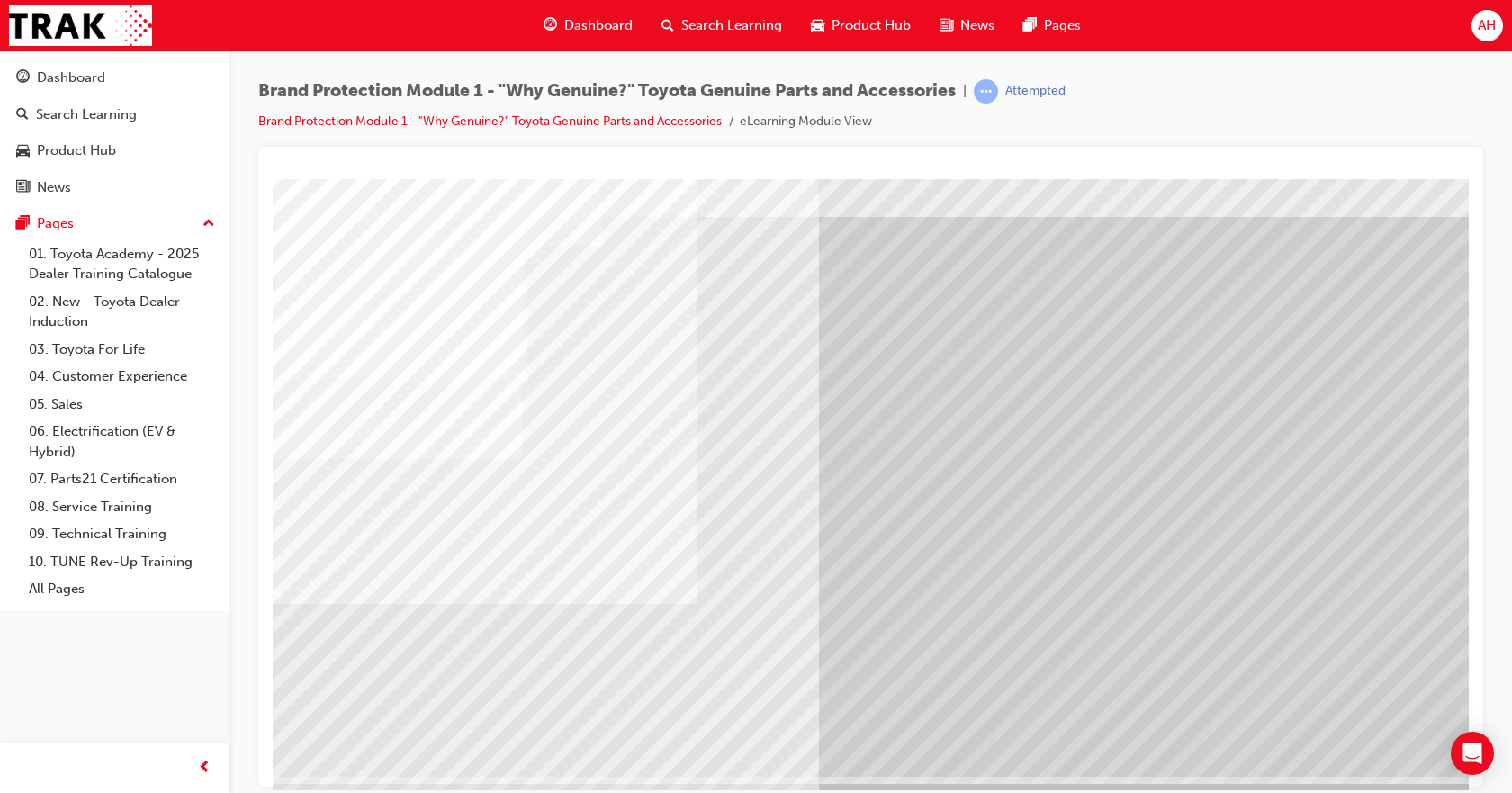
scroll to position [78, 0]
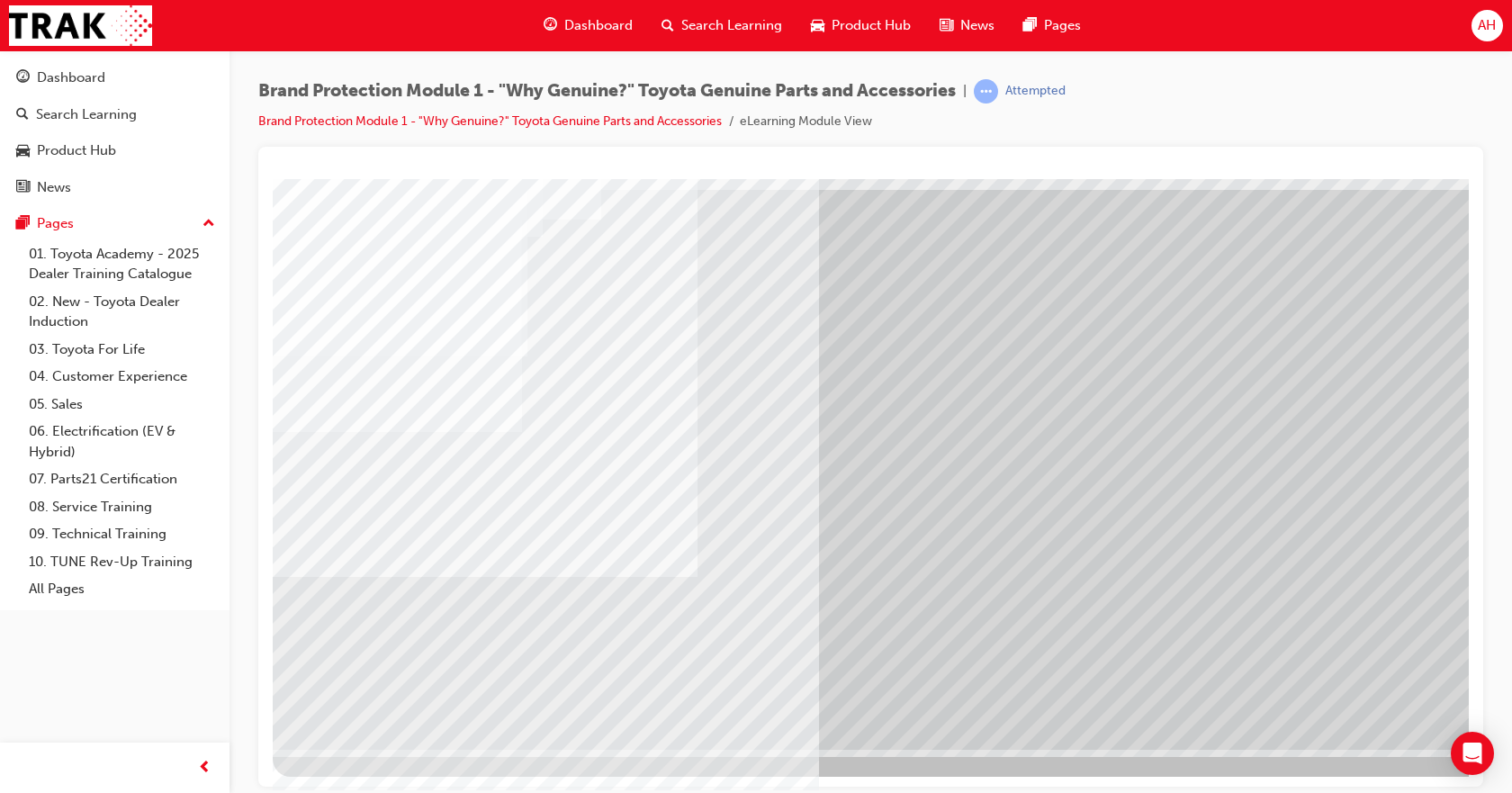
drag, startPoint x: 1373, startPoint y: 709, endPoint x: 1362, endPoint y: 700, distance: 14.2
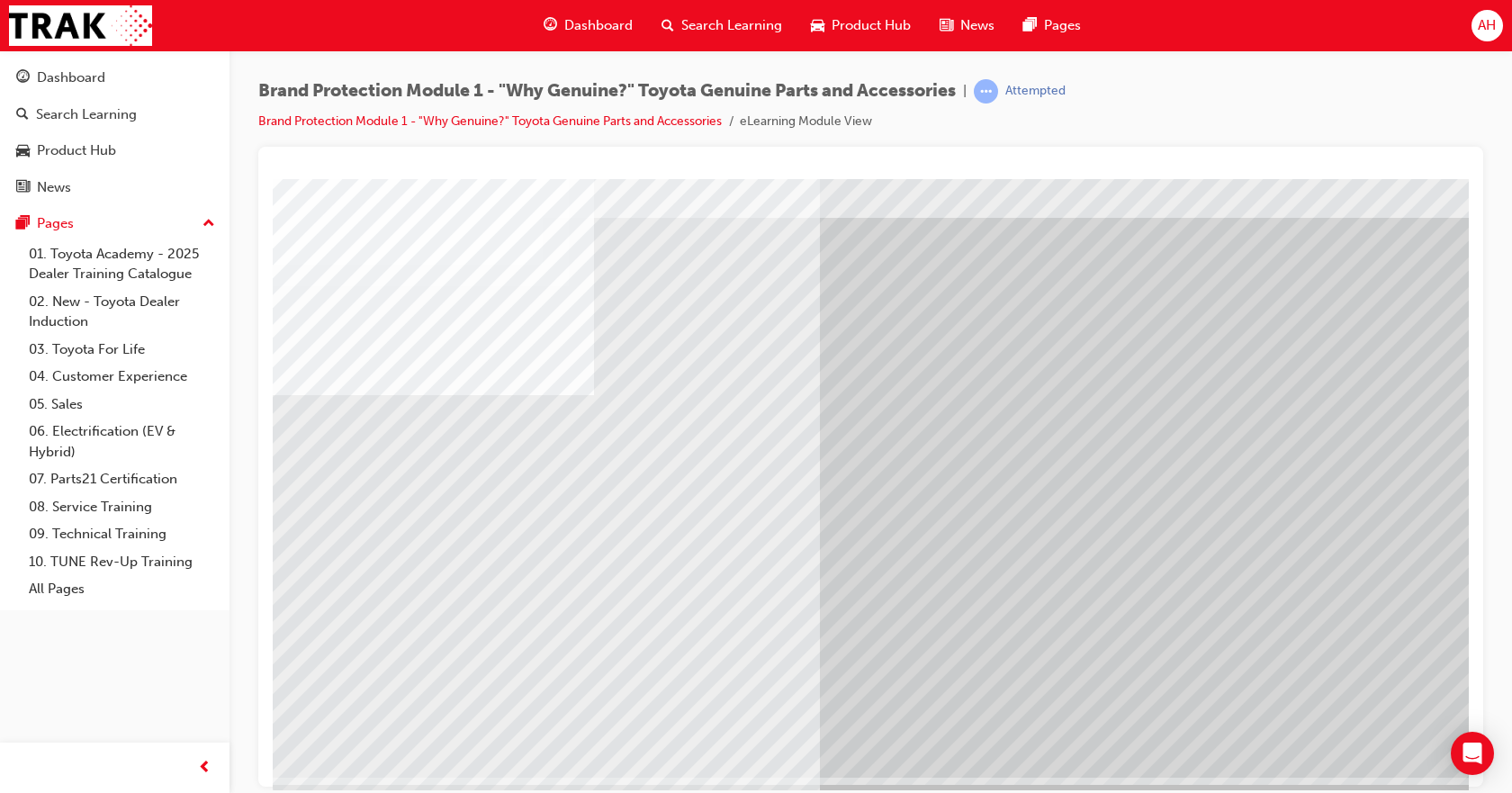
scroll to position [78, 0]
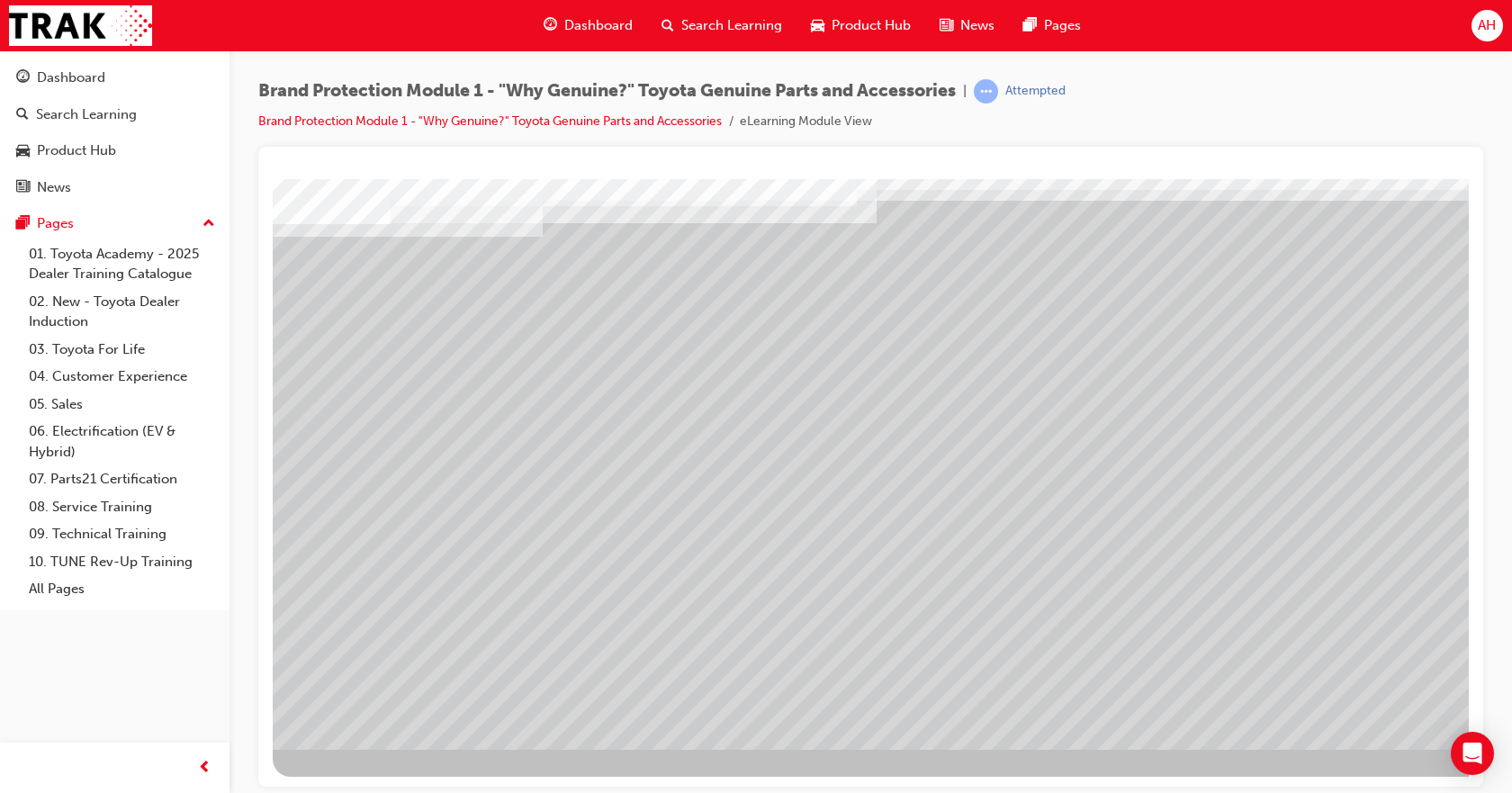
scroll to position [0, 0]
